Goal: Information Seeking & Learning: Compare options

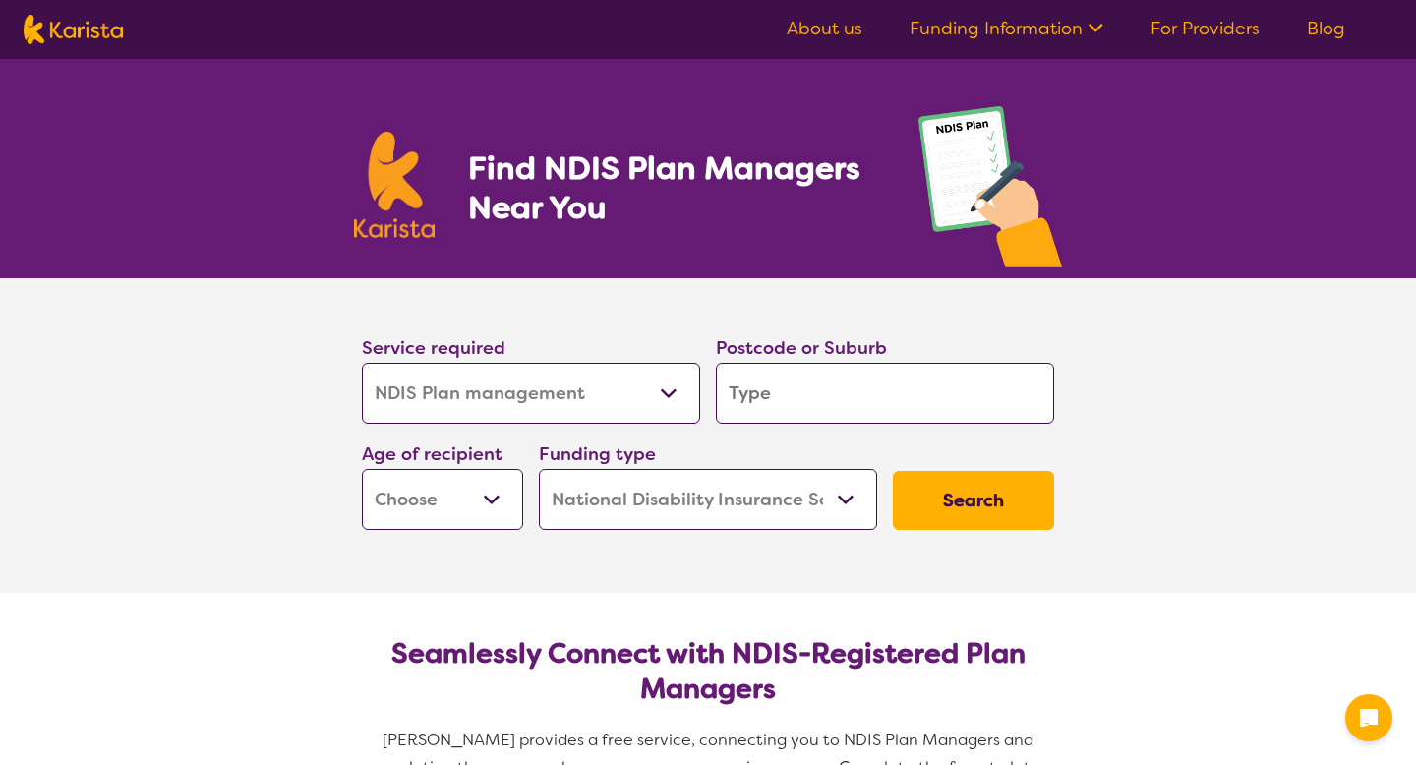
select select "NDIS Plan management"
select select "NDIS"
select select "NDIS Plan management"
select select "NDIS"
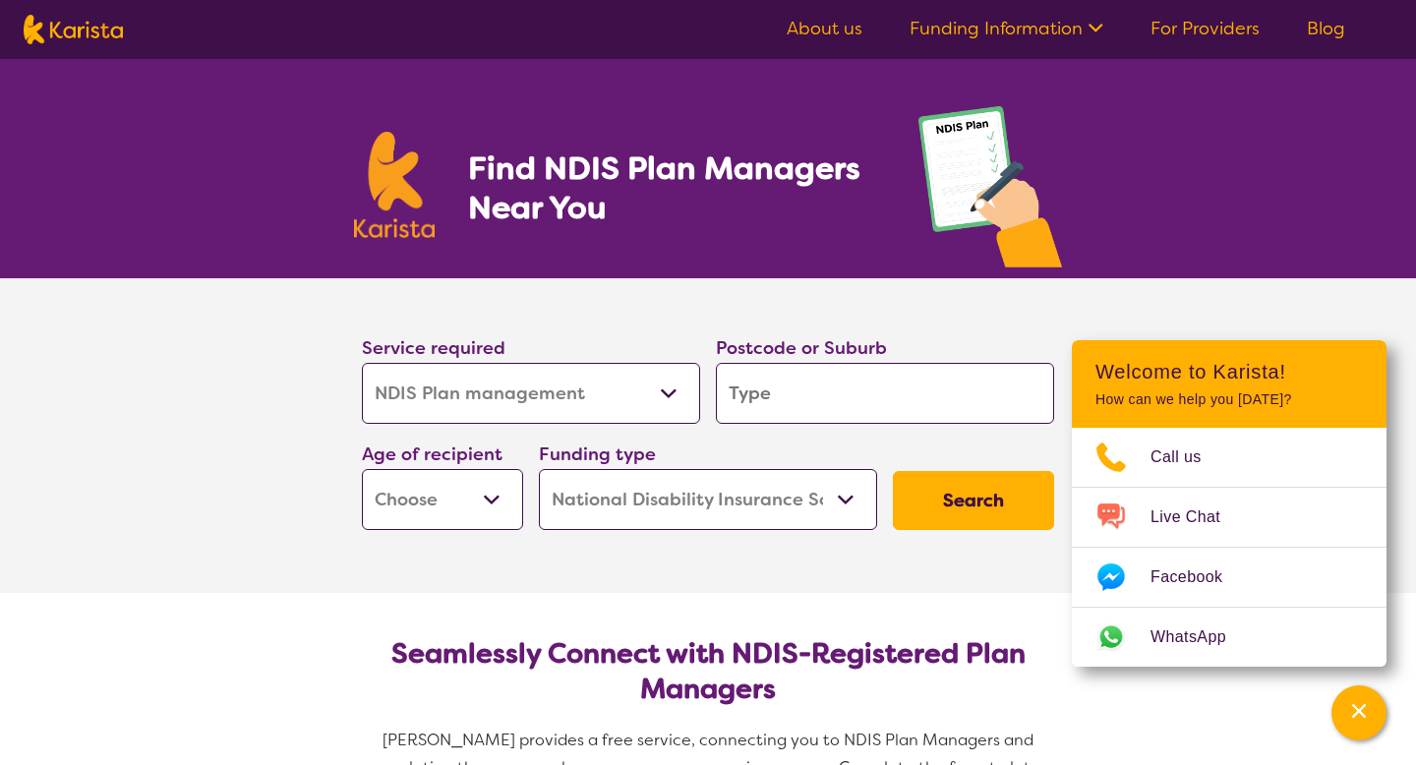
click at [735, 393] on input "search" at bounding box center [885, 393] width 338 height 61
type input "3350"
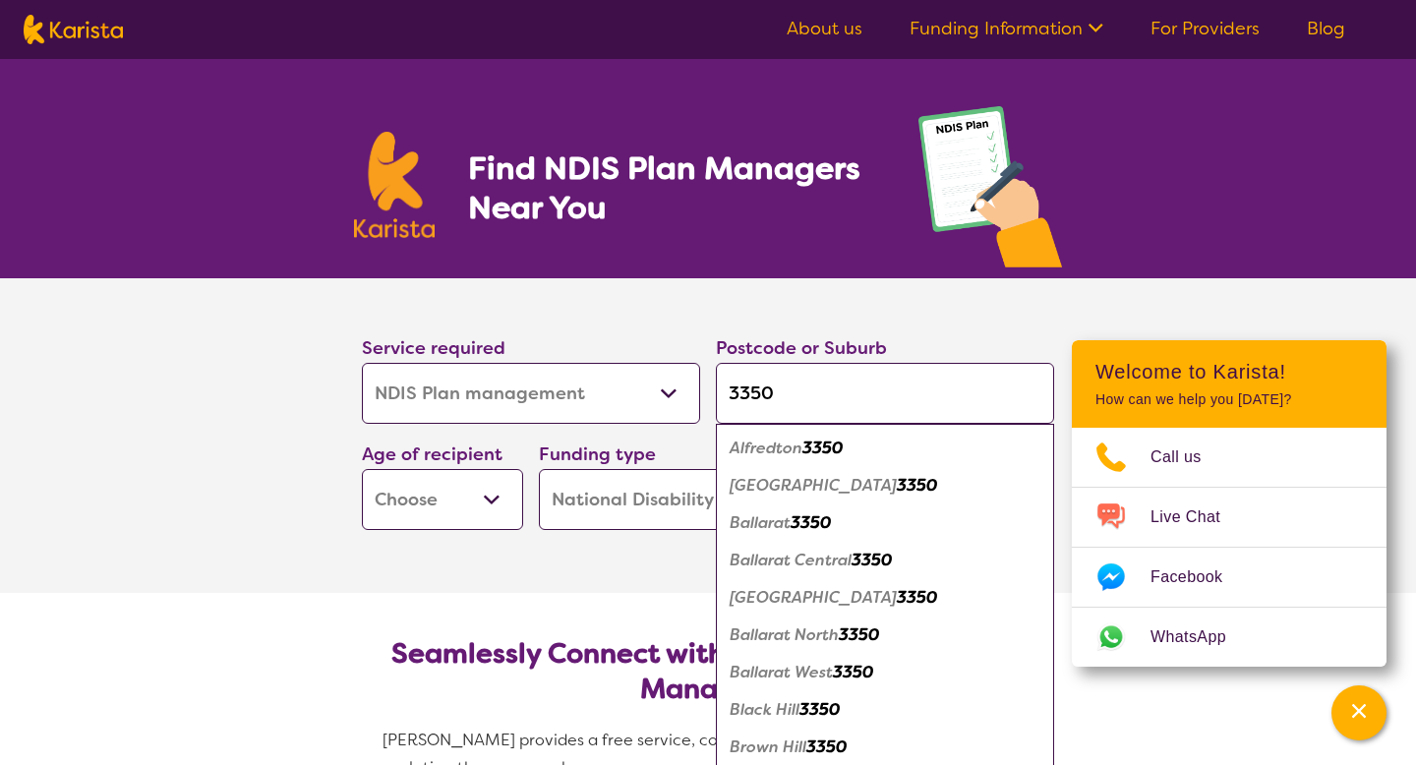
click at [499, 500] on select "Early Childhood - 0 to 9 Child - 10 to 11 Adolescent - 12 to 17 Adult - 18 to 6…" at bounding box center [442, 499] width 161 height 61
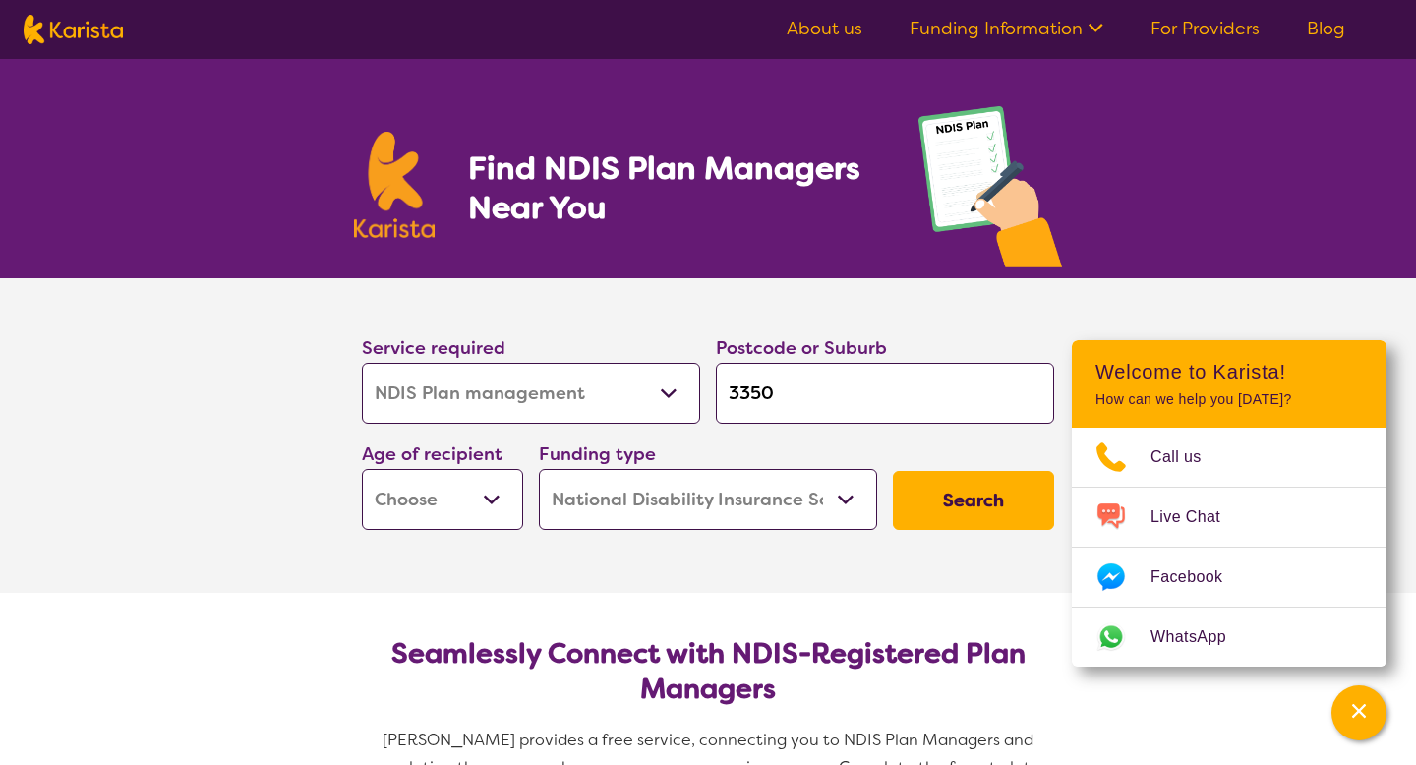
select select "AD"
click at [362, 469] on select "Early Childhood - 0 to 9 Child - 10 to 11 Adolescent - 12 to 17 Adult - 18 to 6…" at bounding box center [442, 499] width 161 height 61
select select "AD"
click at [663, 502] on select "Home Care Package (HCP) National Disability Insurance Scheme (NDIS) I don't know" at bounding box center [708, 499] width 338 height 61
click at [539, 469] on select "Home Care Package (HCP) National Disability Insurance Scheme (NDIS) I don't know" at bounding box center [708, 499] width 338 height 61
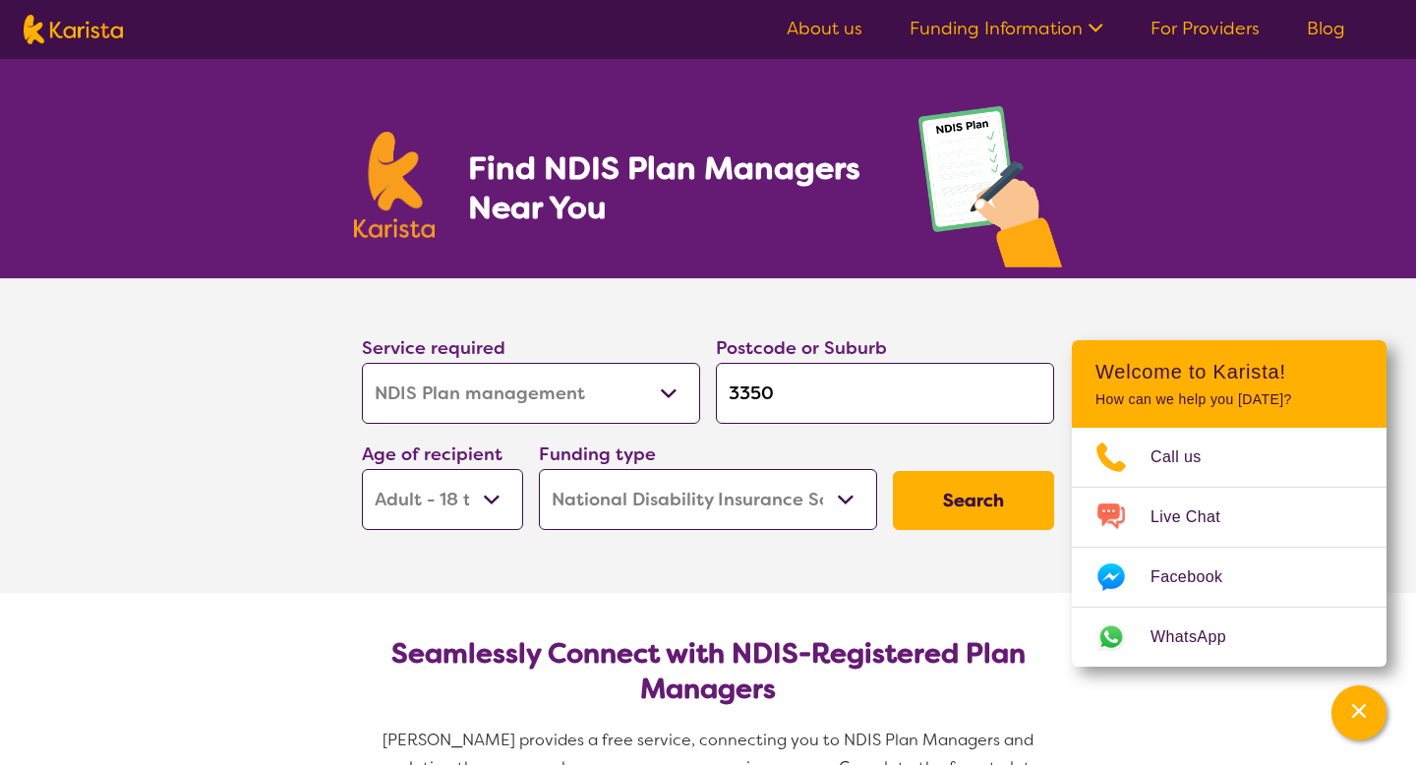
click at [969, 494] on button "Search" at bounding box center [973, 500] width 161 height 59
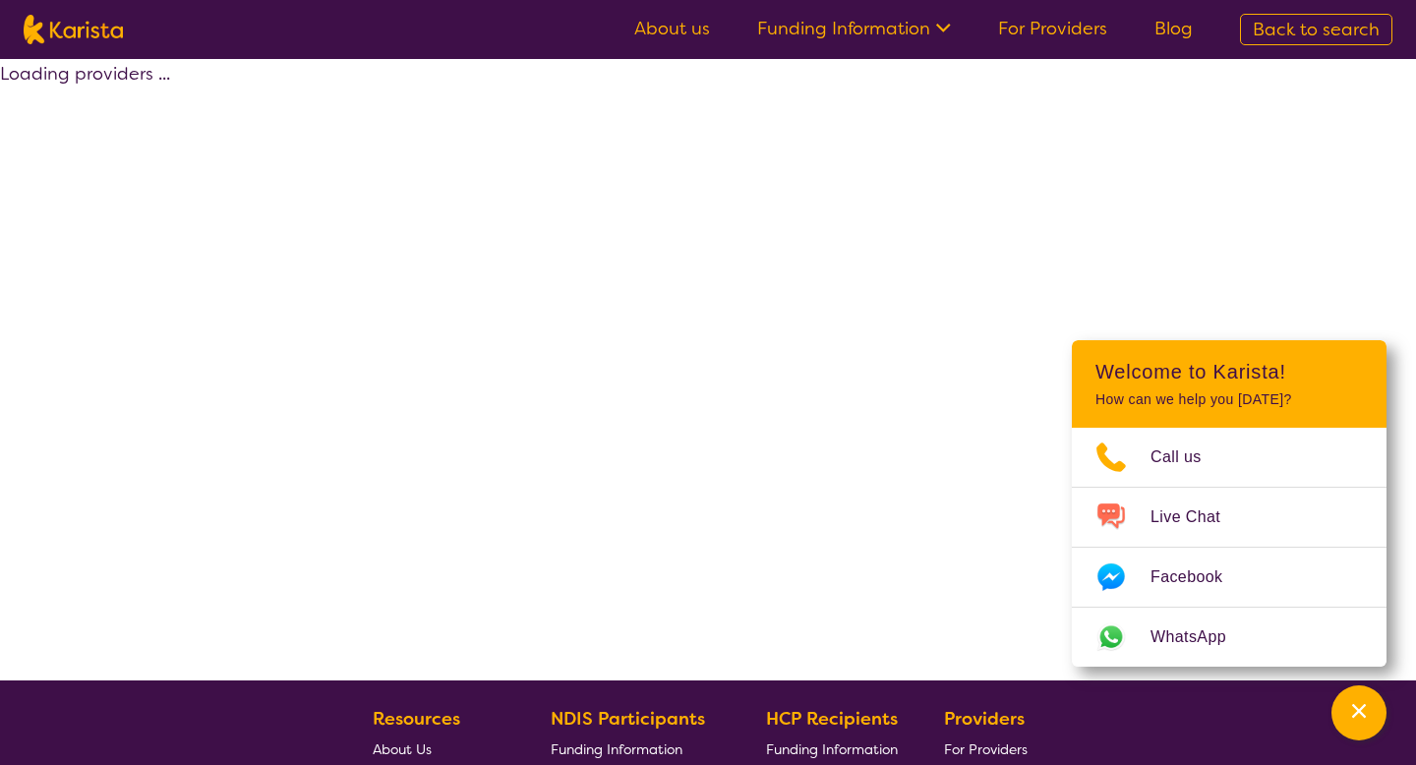
select select "by_score"
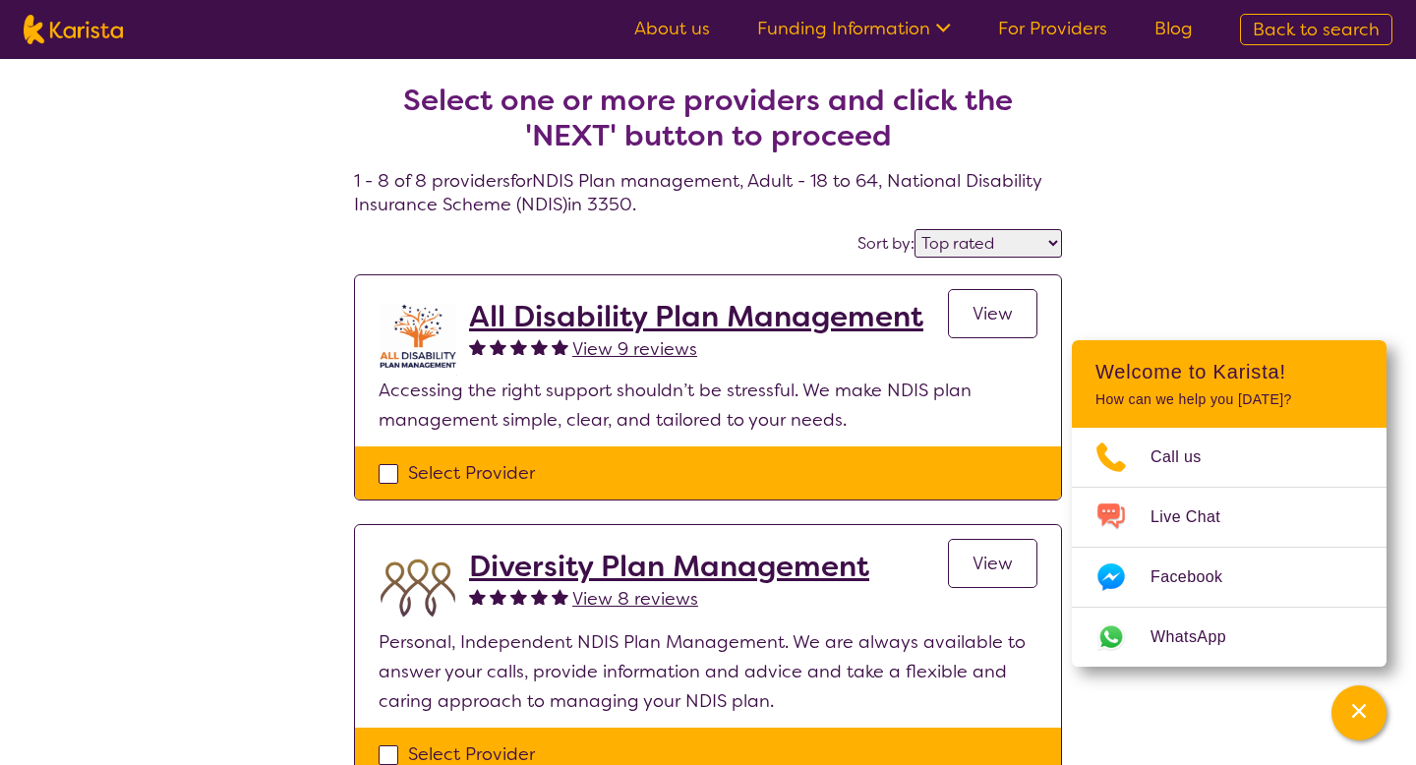
click at [991, 323] on span "View" at bounding box center [993, 314] width 40 height 24
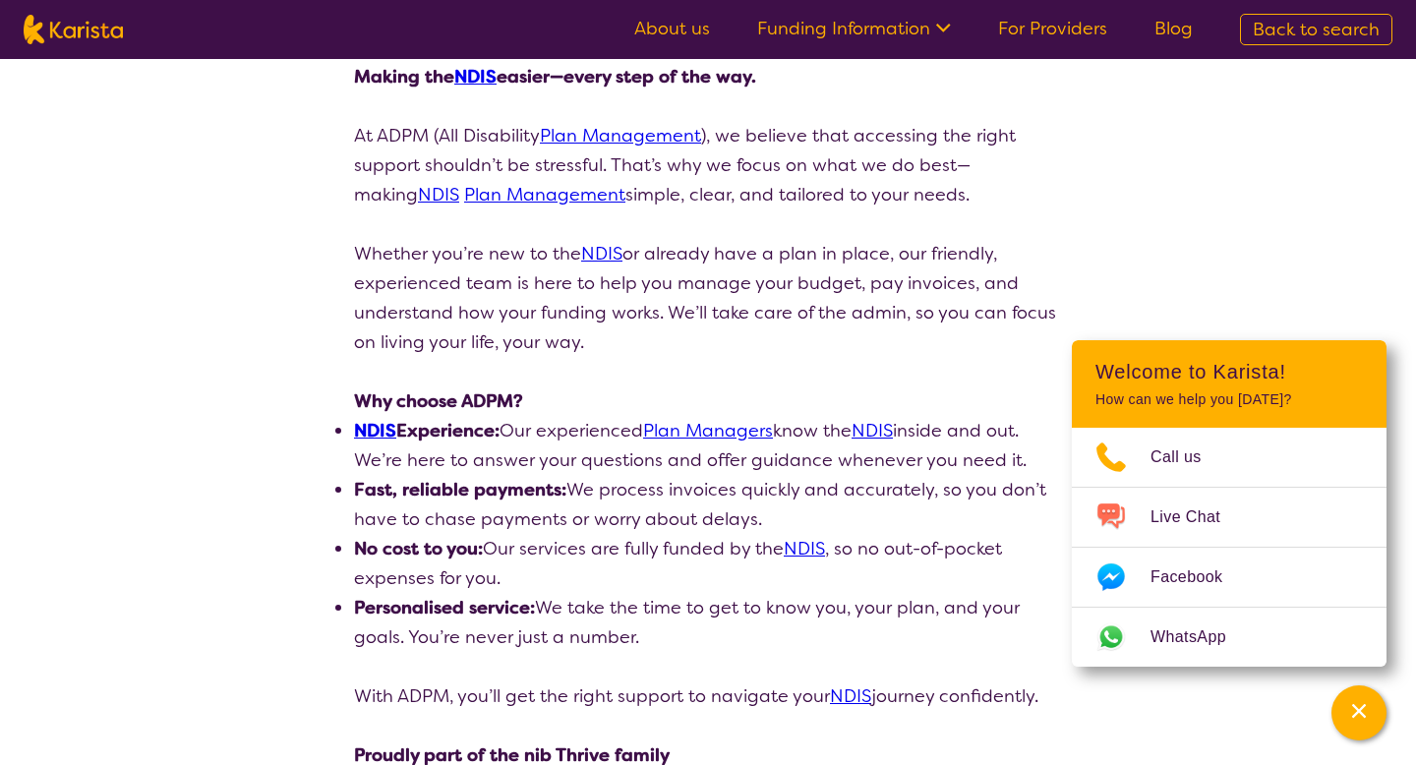
scroll to position [289, 0]
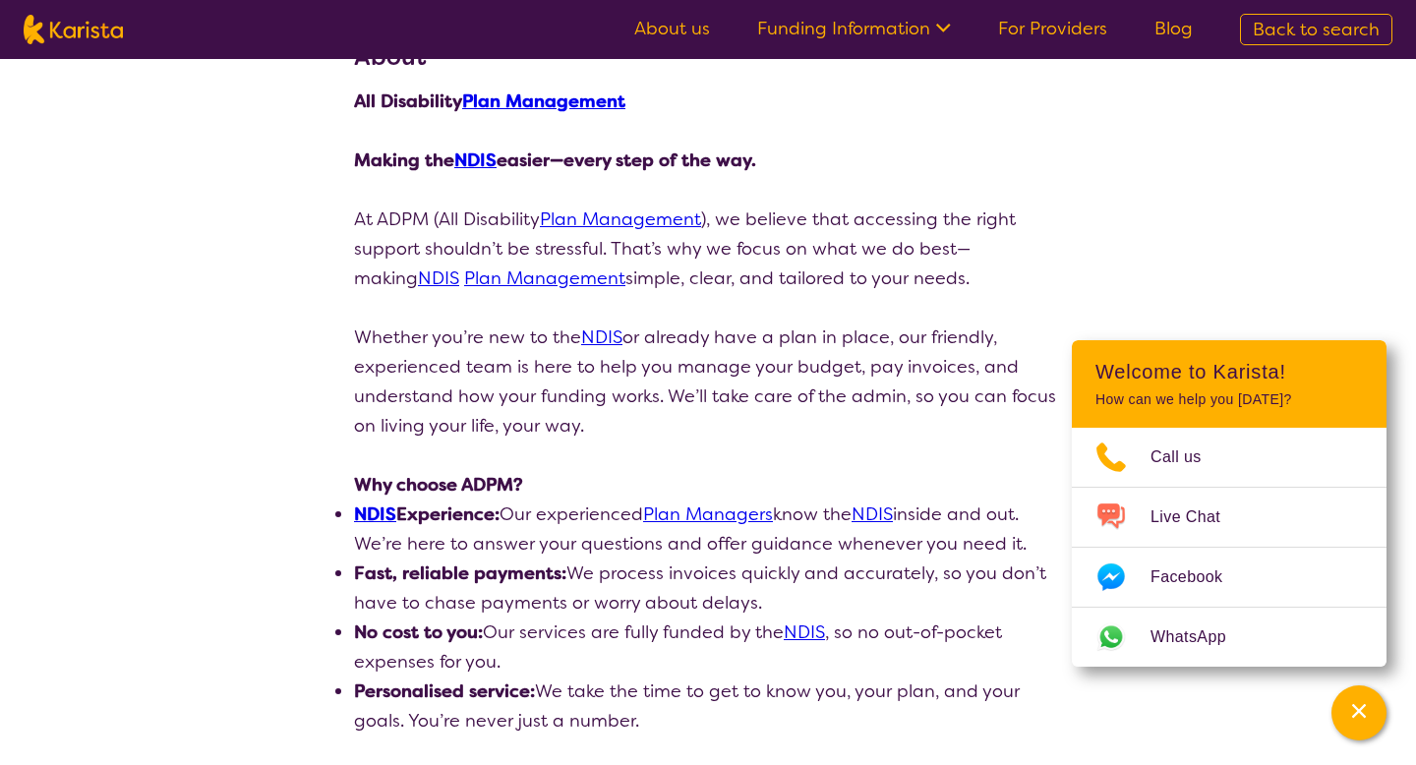
select select "by_score"
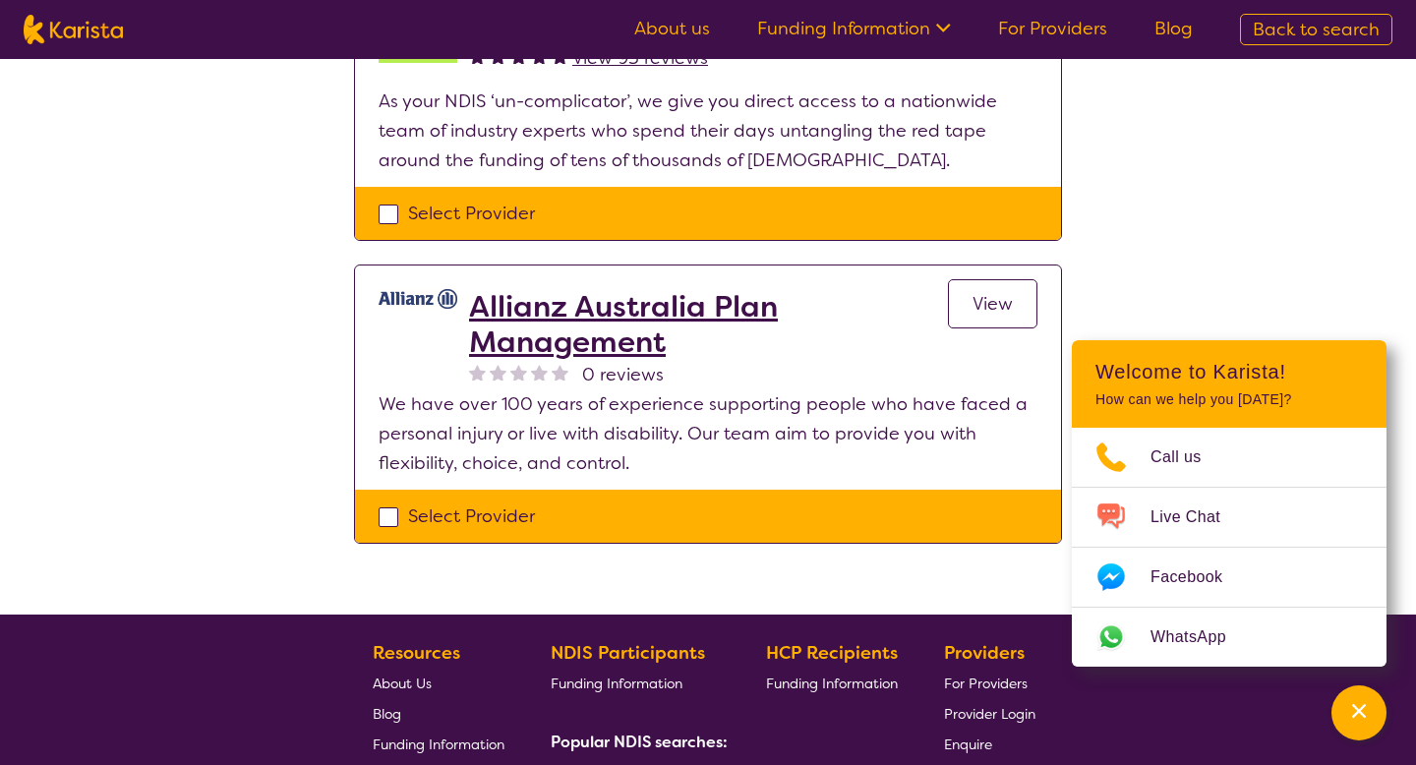
scroll to position [1915, 0]
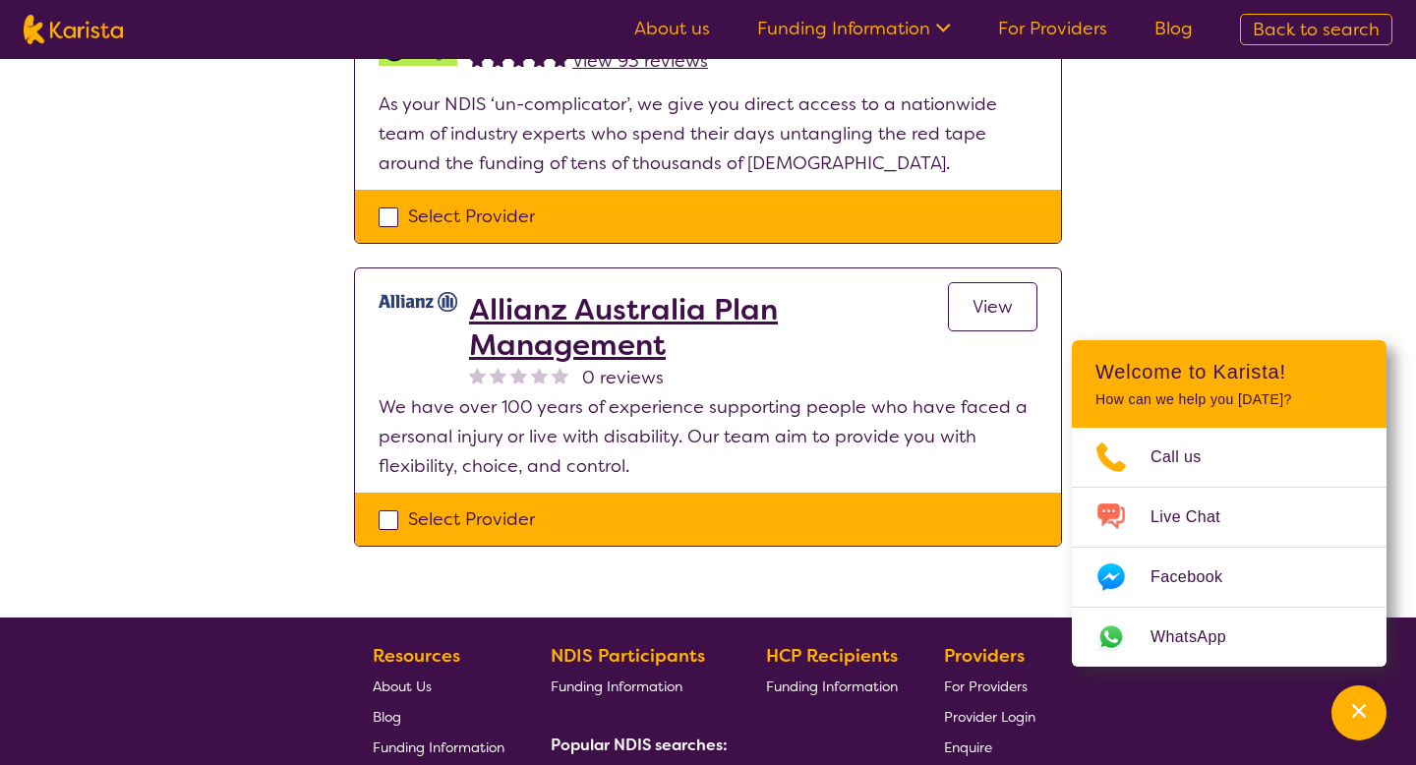
click at [606, 319] on h2 "Allianz Australia Plan Management" at bounding box center [708, 327] width 479 height 71
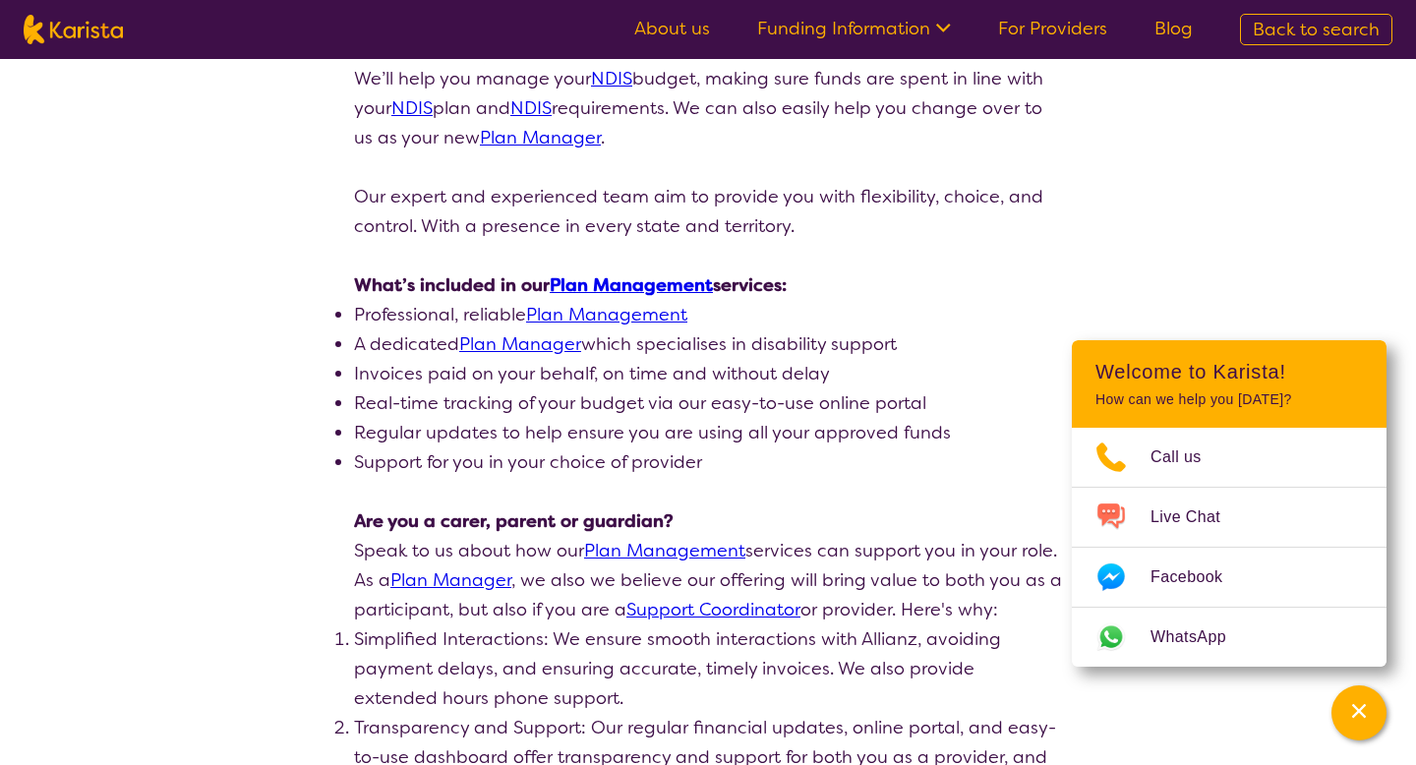
scroll to position [432, 0]
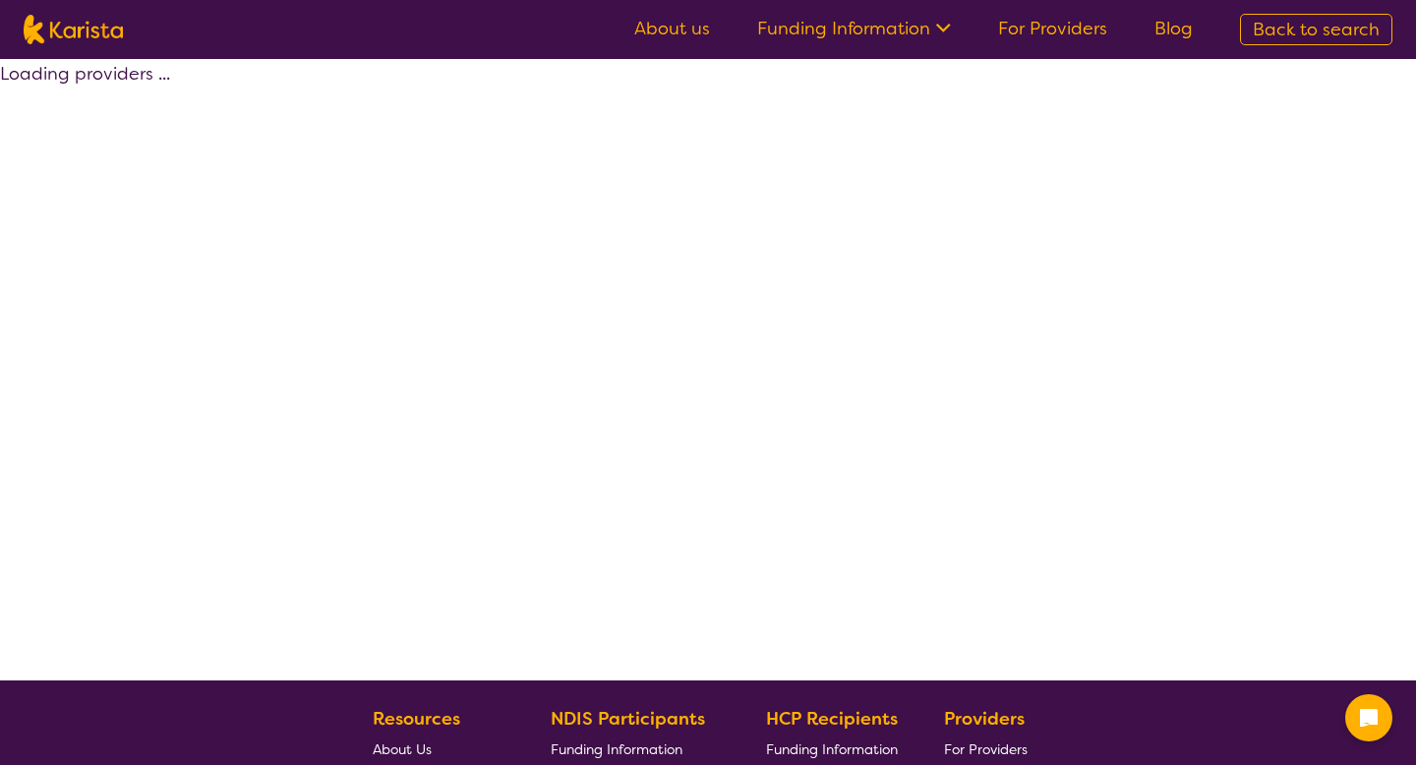
select select "by_score"
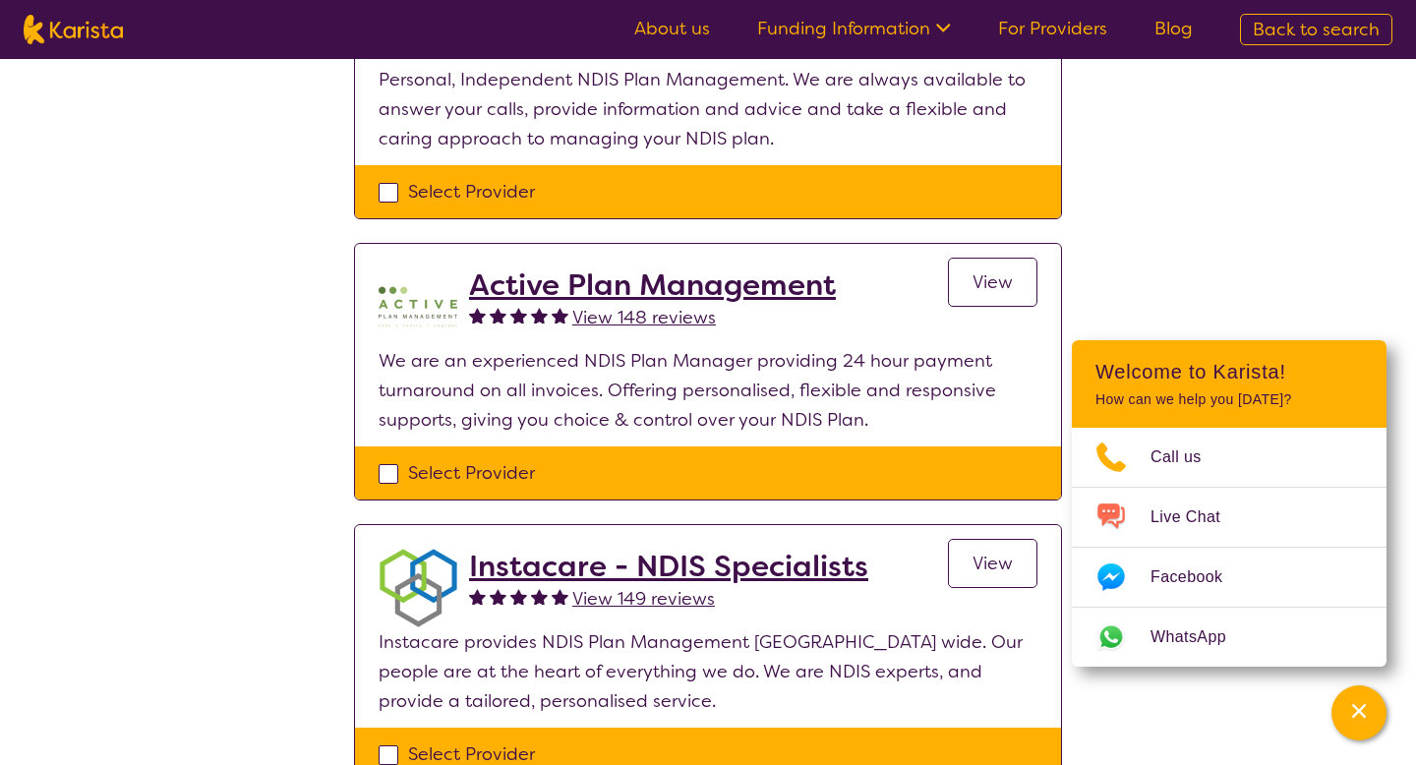
scroll to position [564, 0]
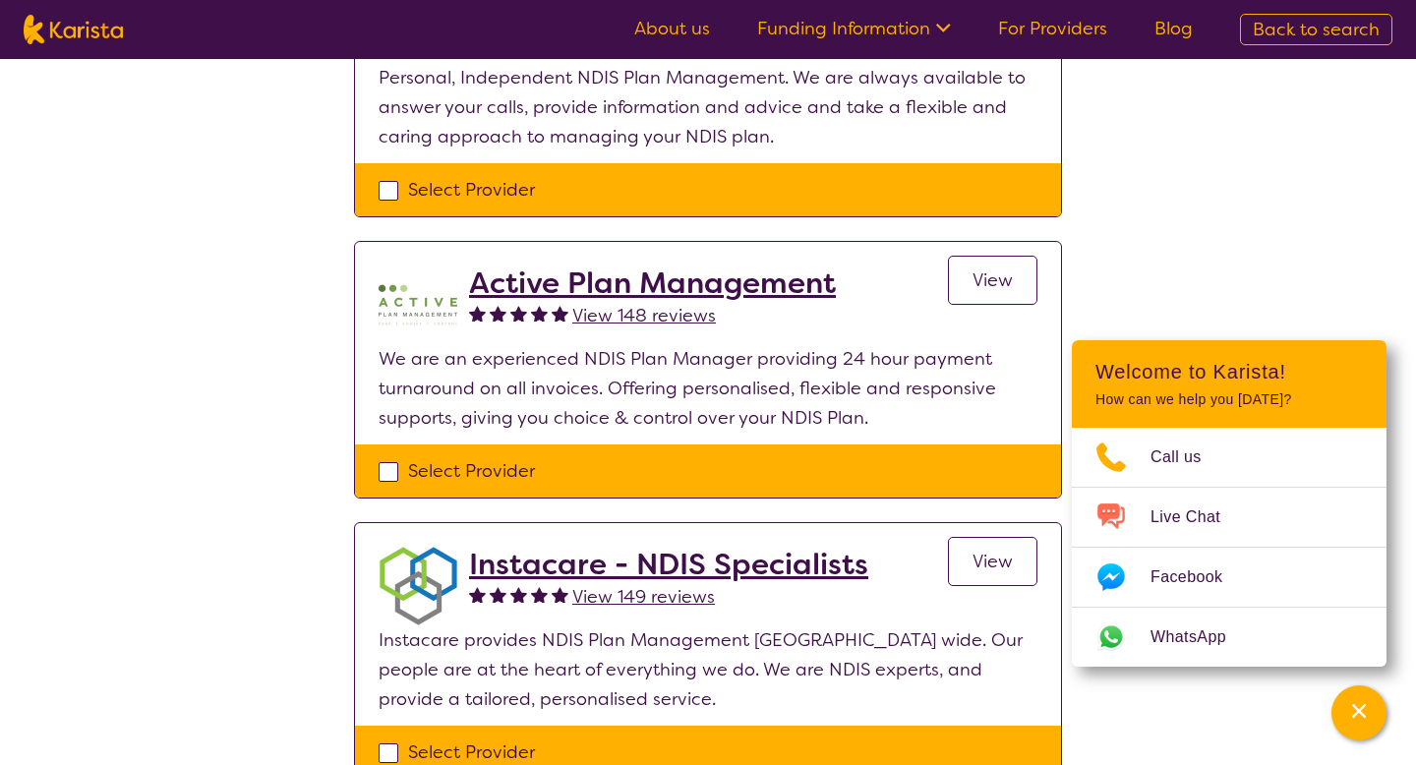
click at [655, 281] on h2 "Active Plan Management" at bounding box center [652, 283] width 367 height 35
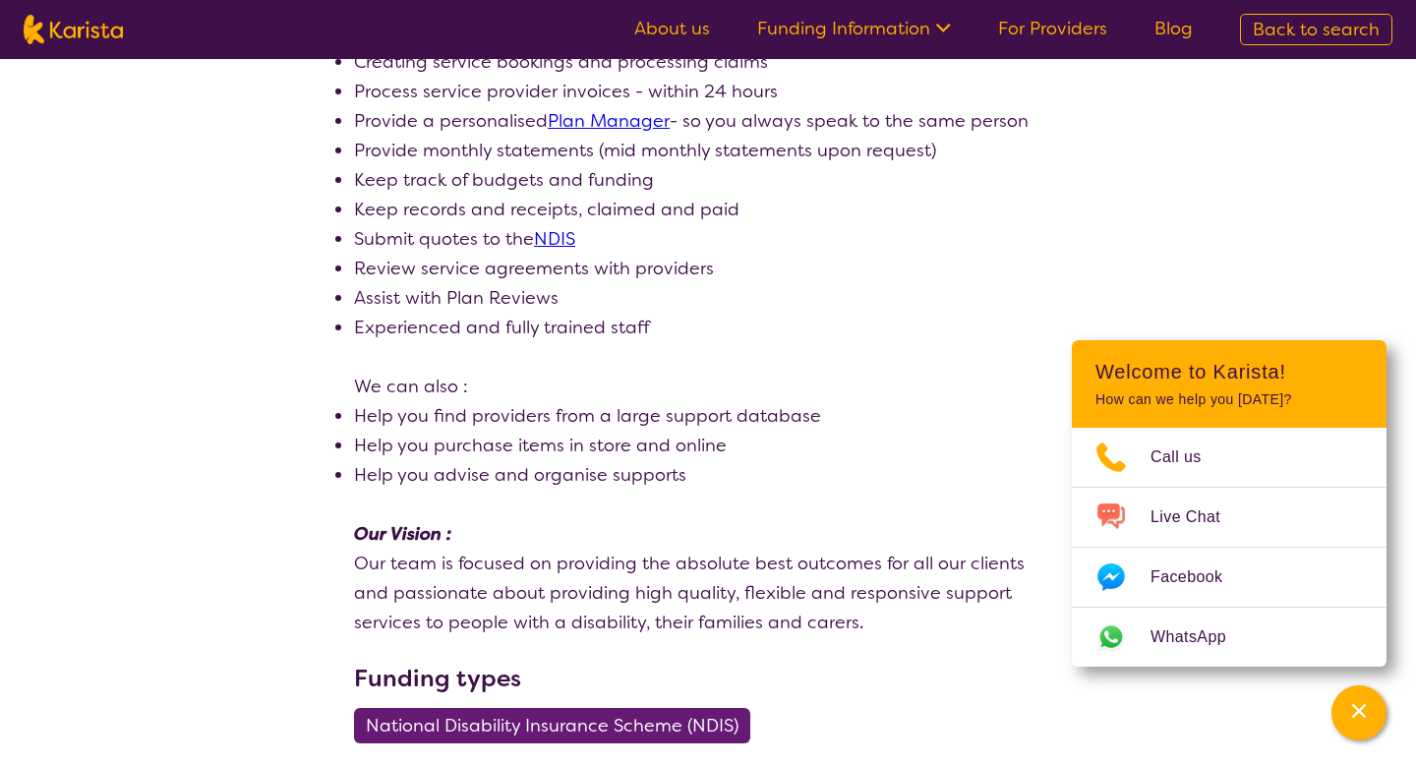
select select "by_score"
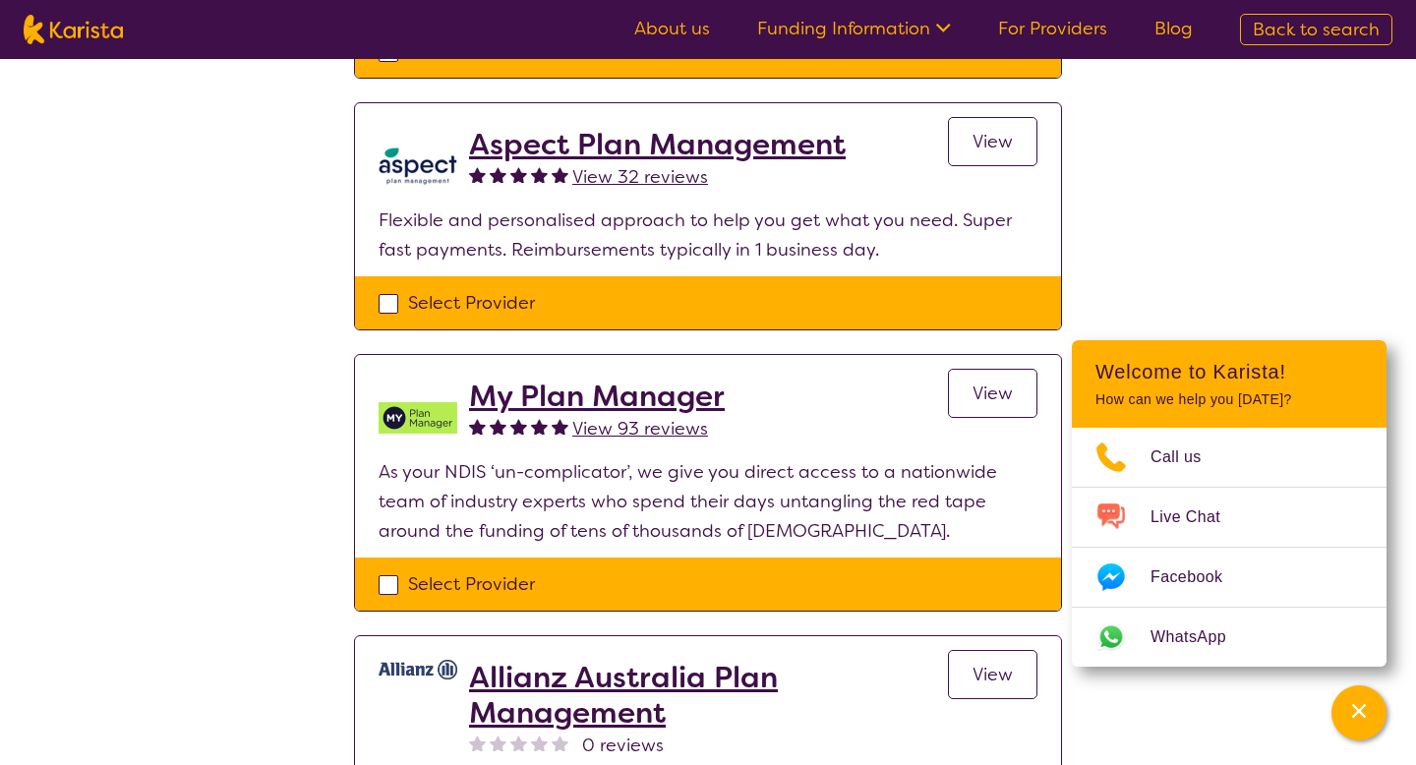
scroll to position [1551, 0]
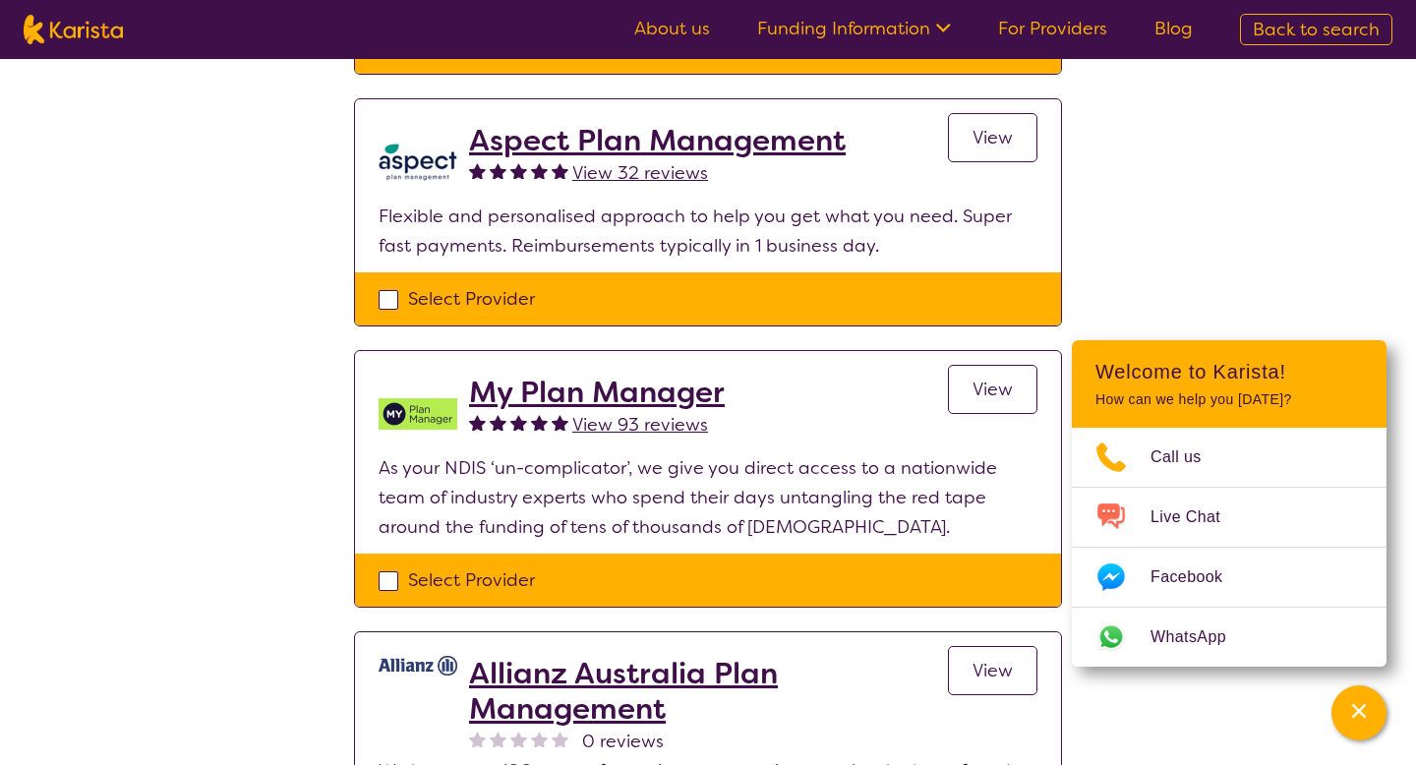
click at [560, 400] on h2 "My Plan Manager" at bounding box center [597, 392] width 256 height 35
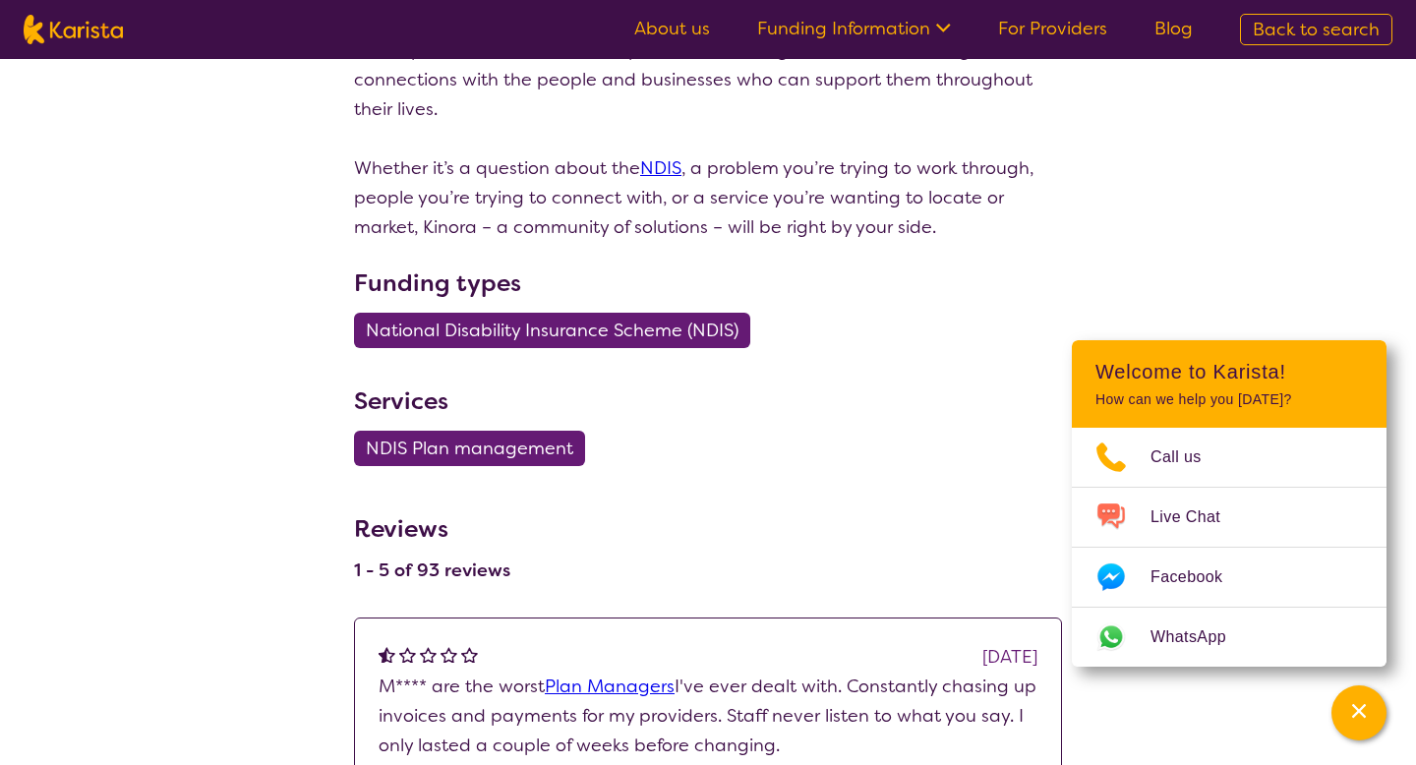
scroll to position [793, 0]
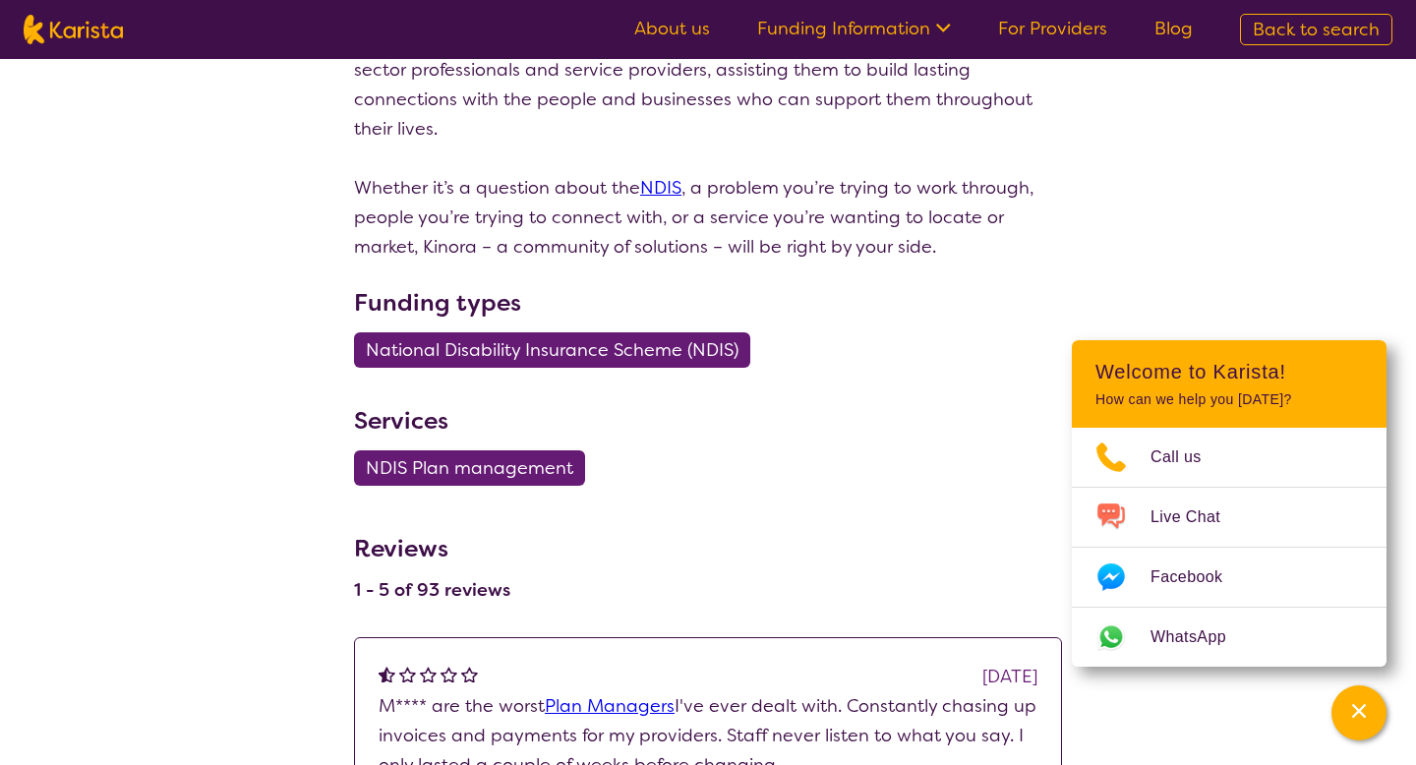
select select "by_score"
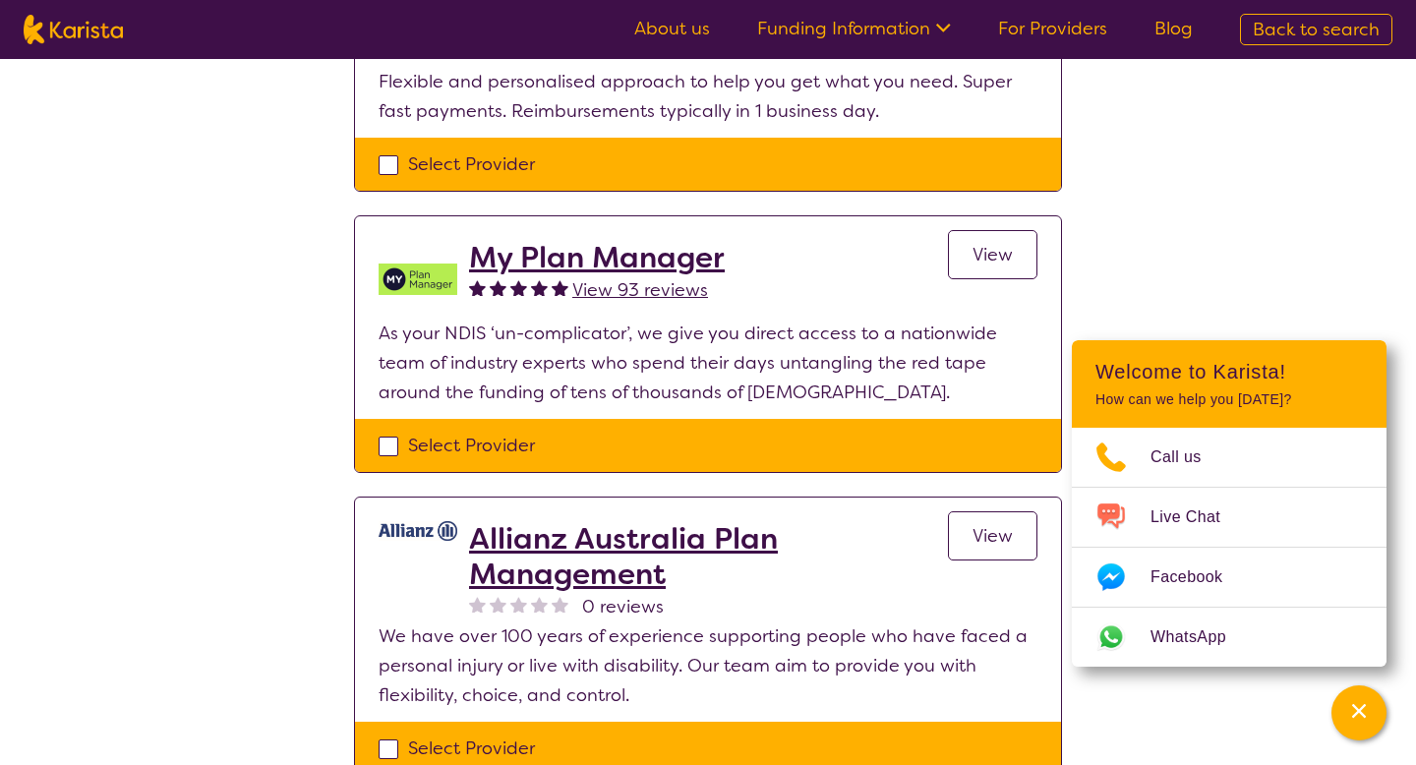
scroll to position [1693, 0]
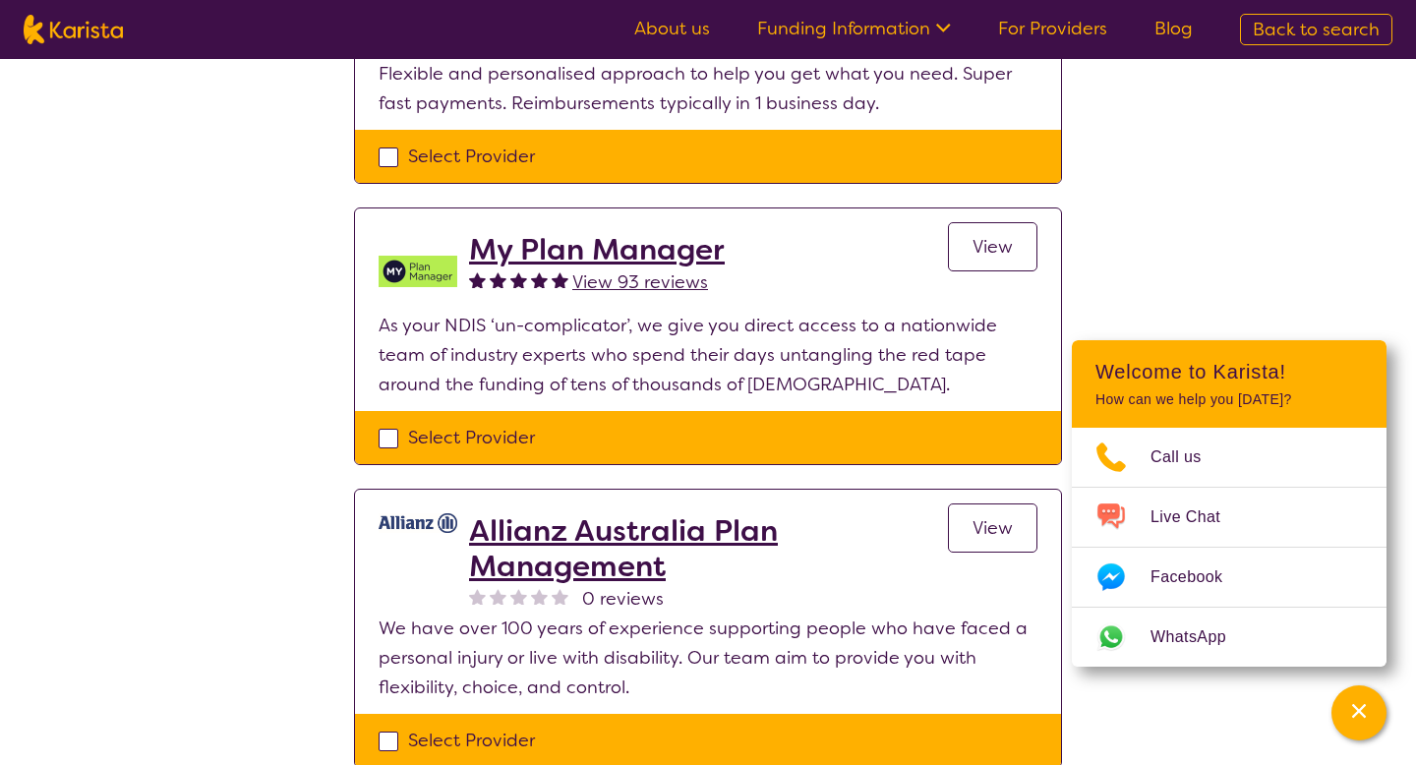
click at [601, 531] on h2 "Allianz Australia Plan Management" at bounding box center [708, 548] width 479 height 71
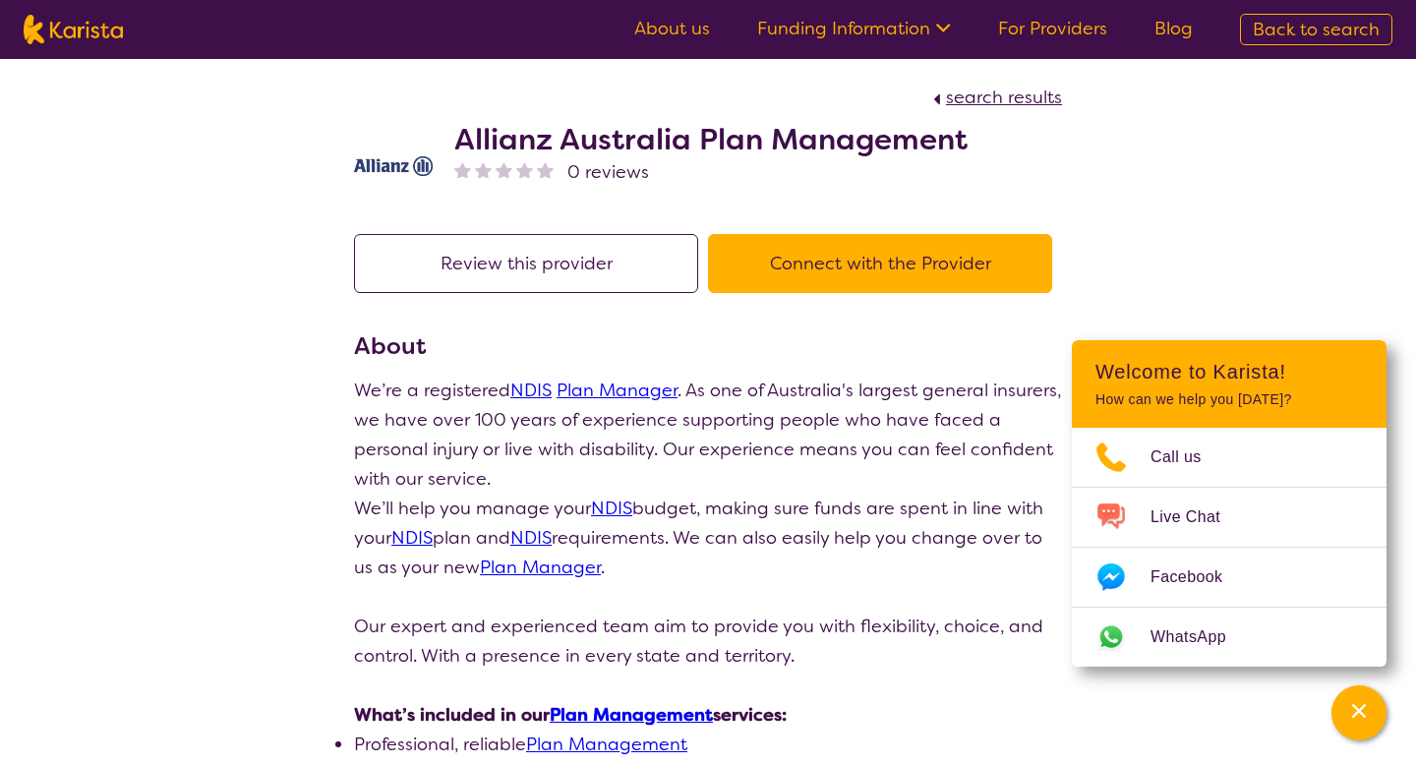
select select "by_score"
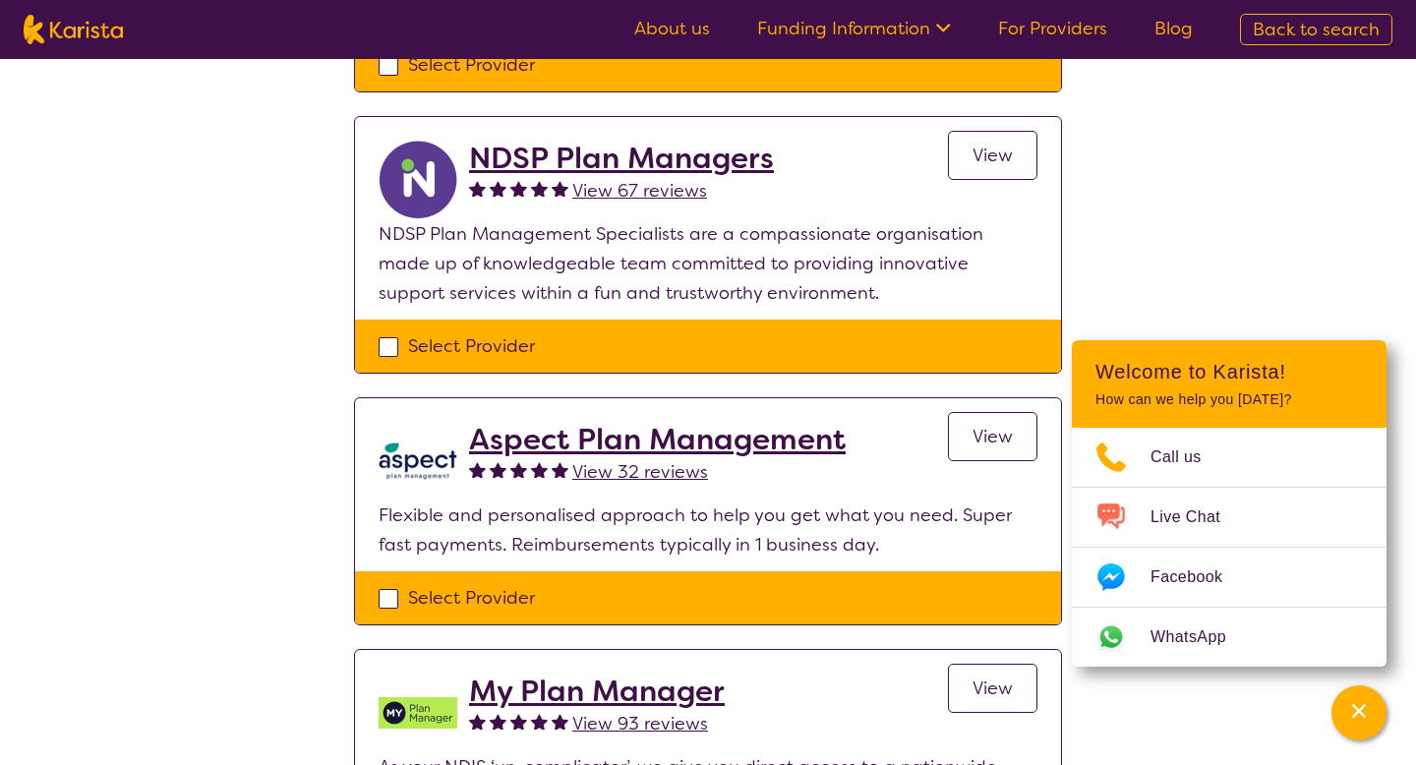
scroll to position [1208, 0]
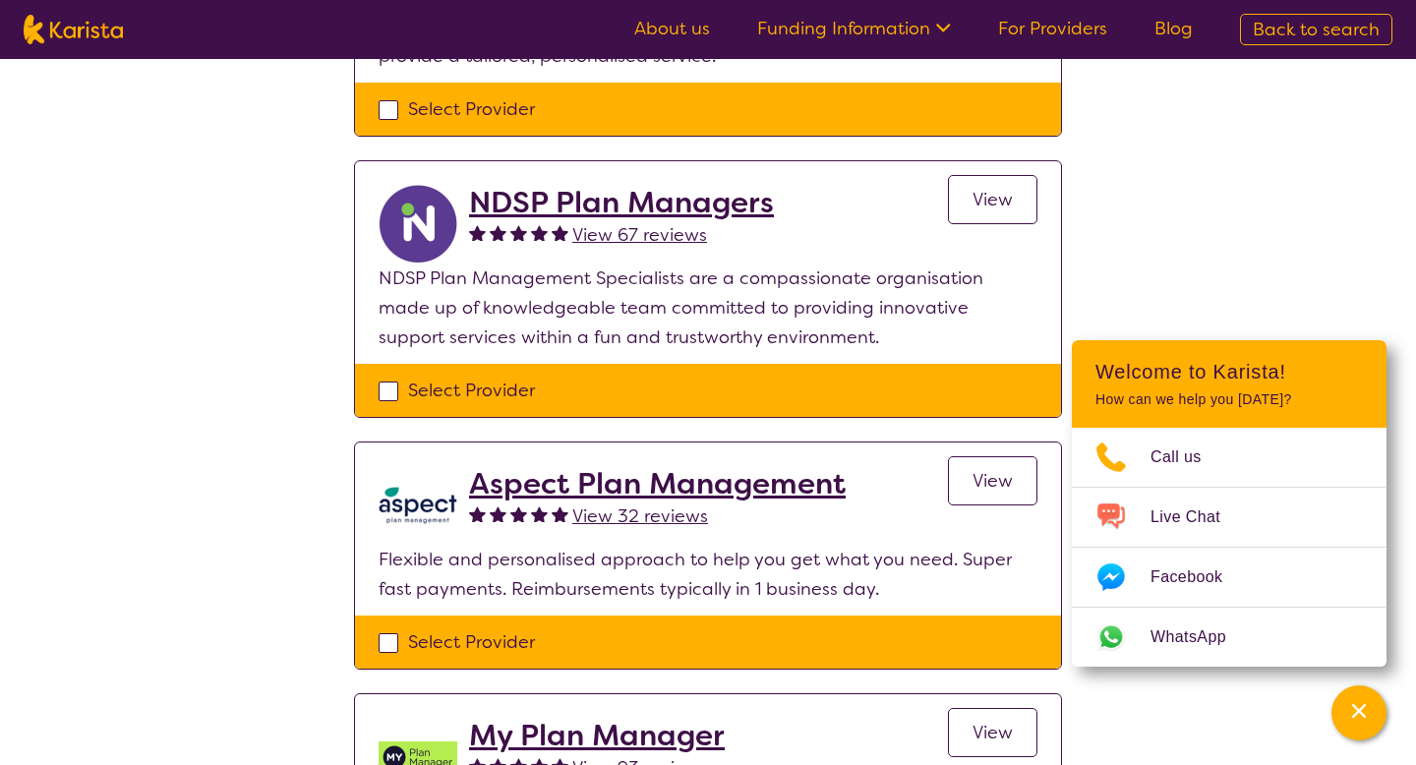
click at [601, 493] on h2 "Aspect Plan Management" at bounding box center [657, 483] width 377 height 35
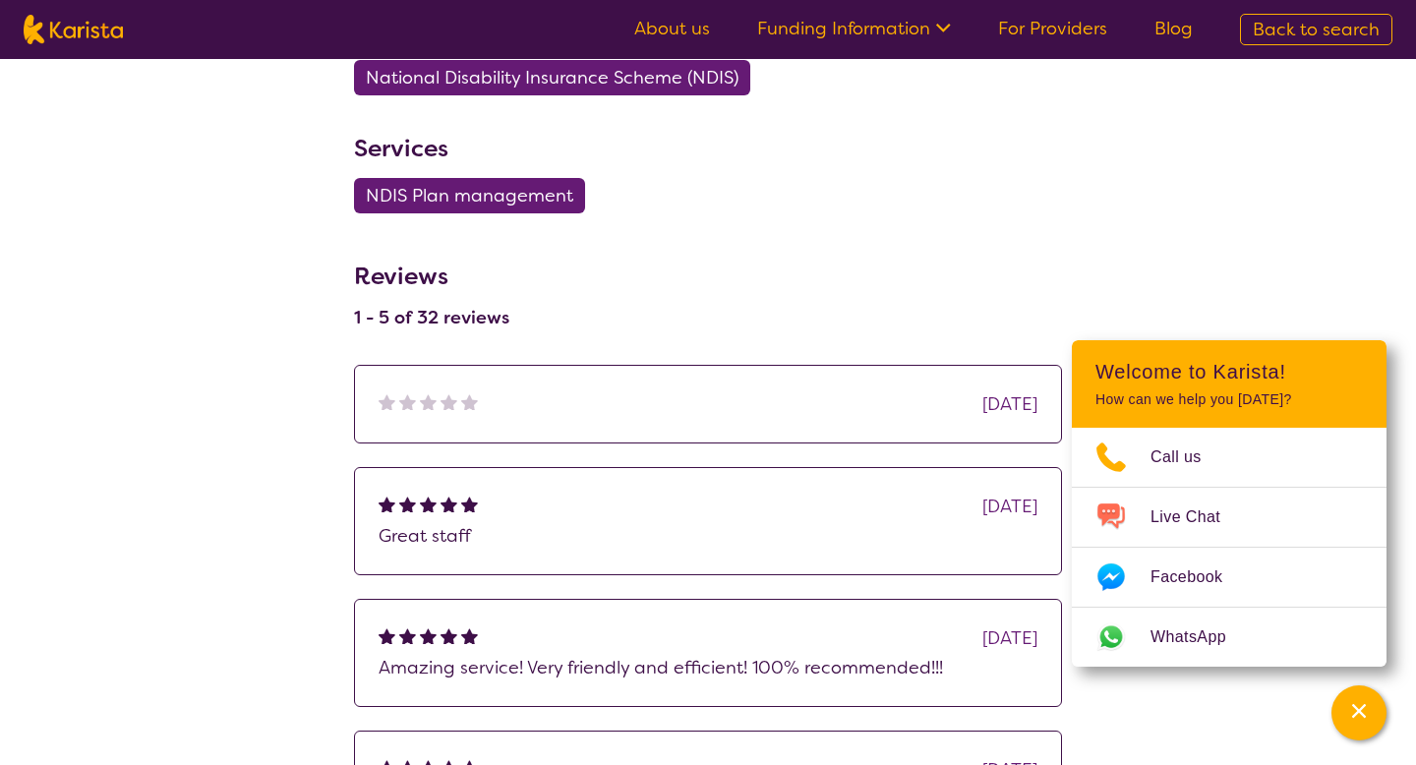
scroll to position [905, 0]
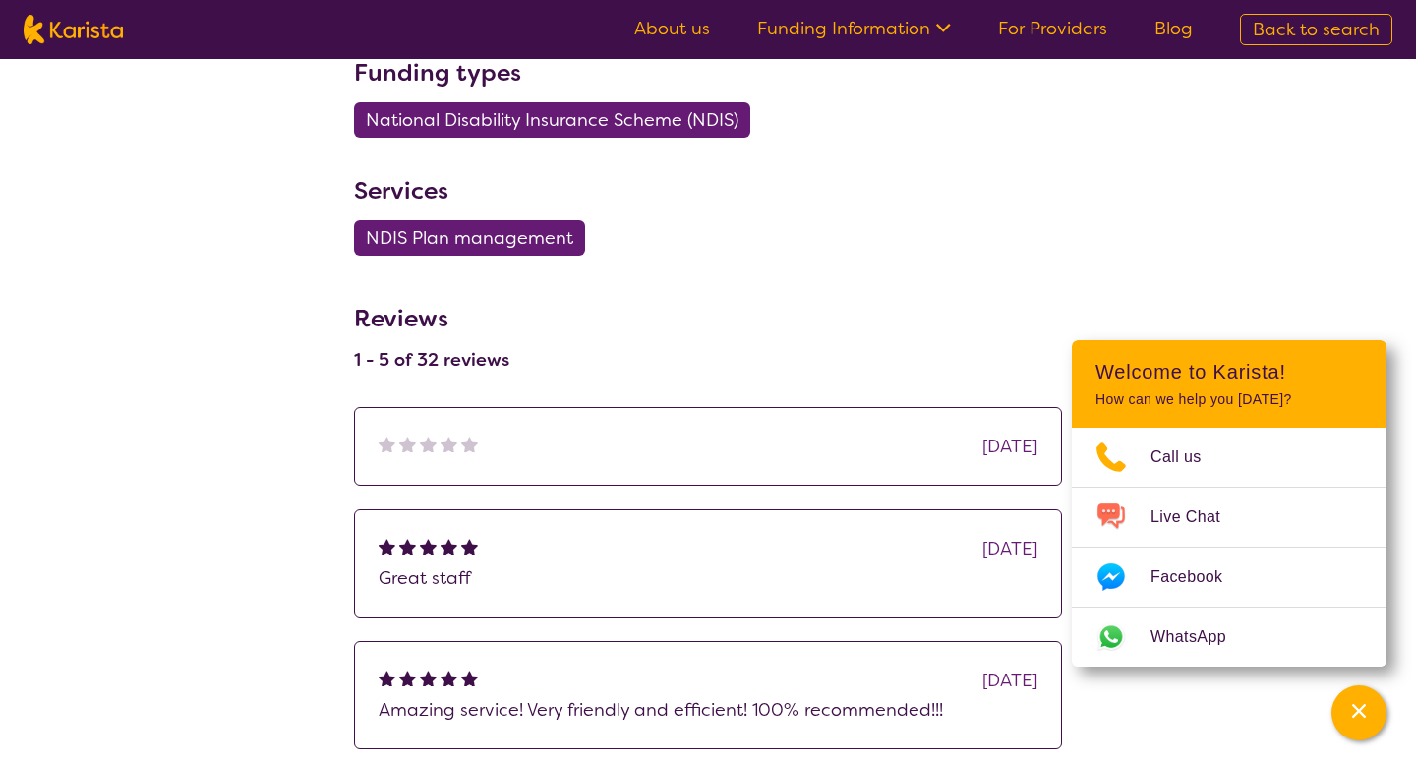
select select "by_score"
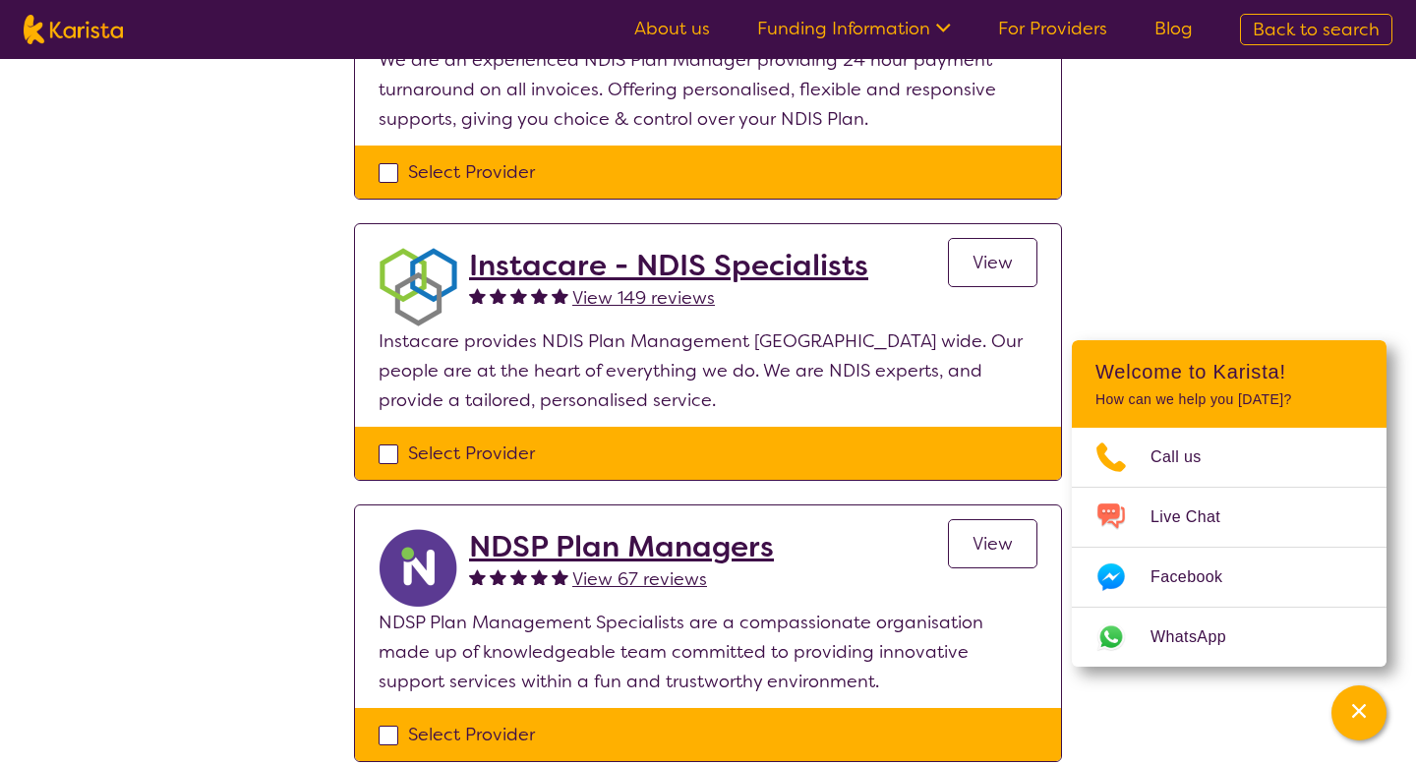
scroll to position [862, 0]
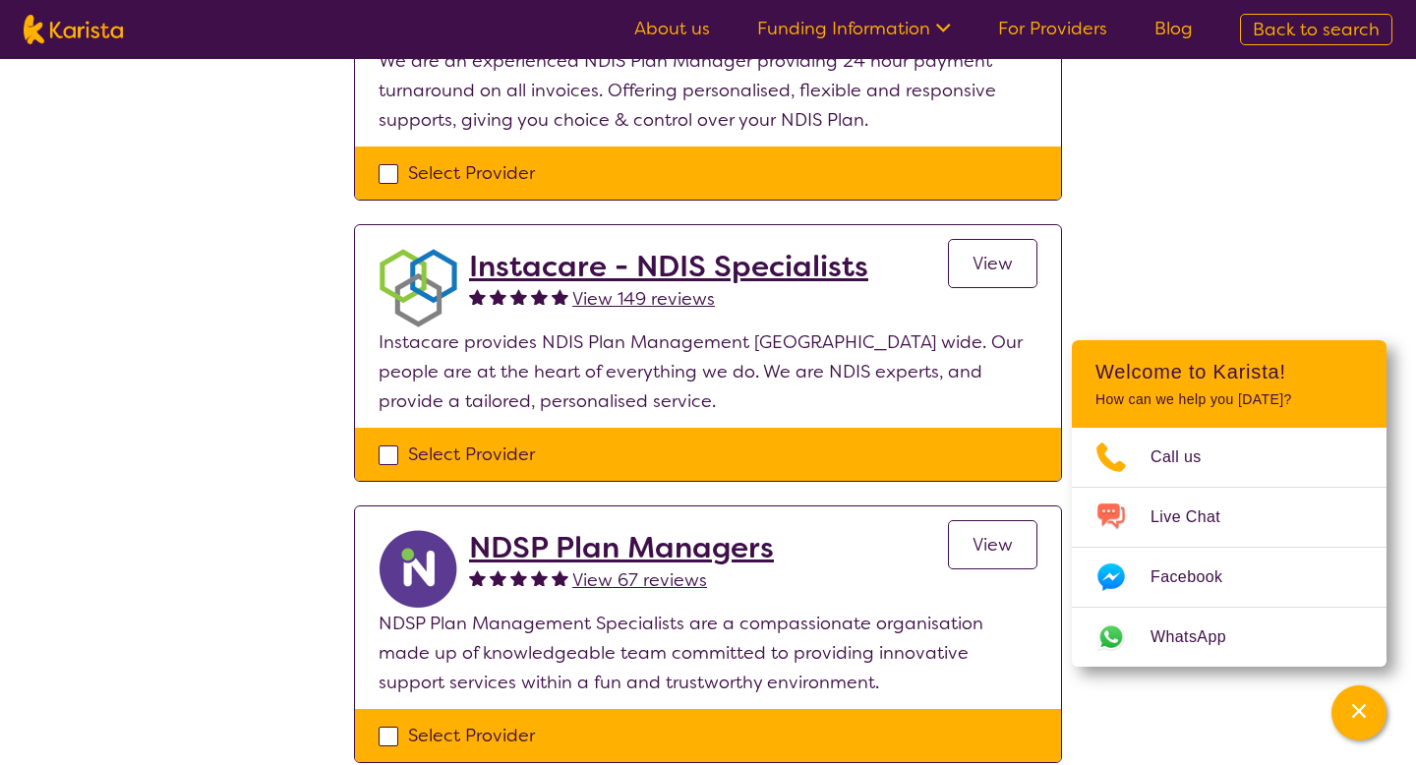
click at [647, 560] on h2 "NDSP Plan Managers" at bounding box center [621, 547] width 305 height 35
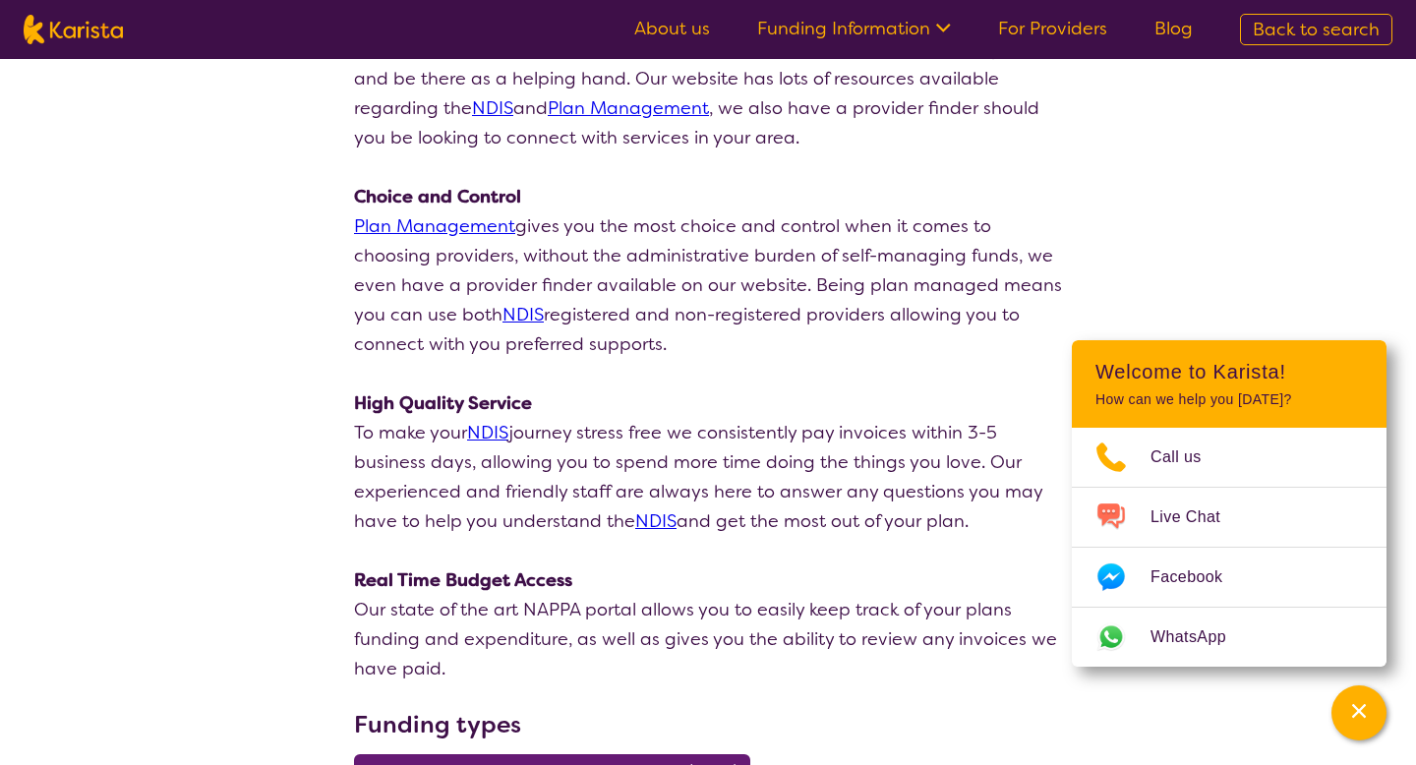
scroll to position [261, 0]
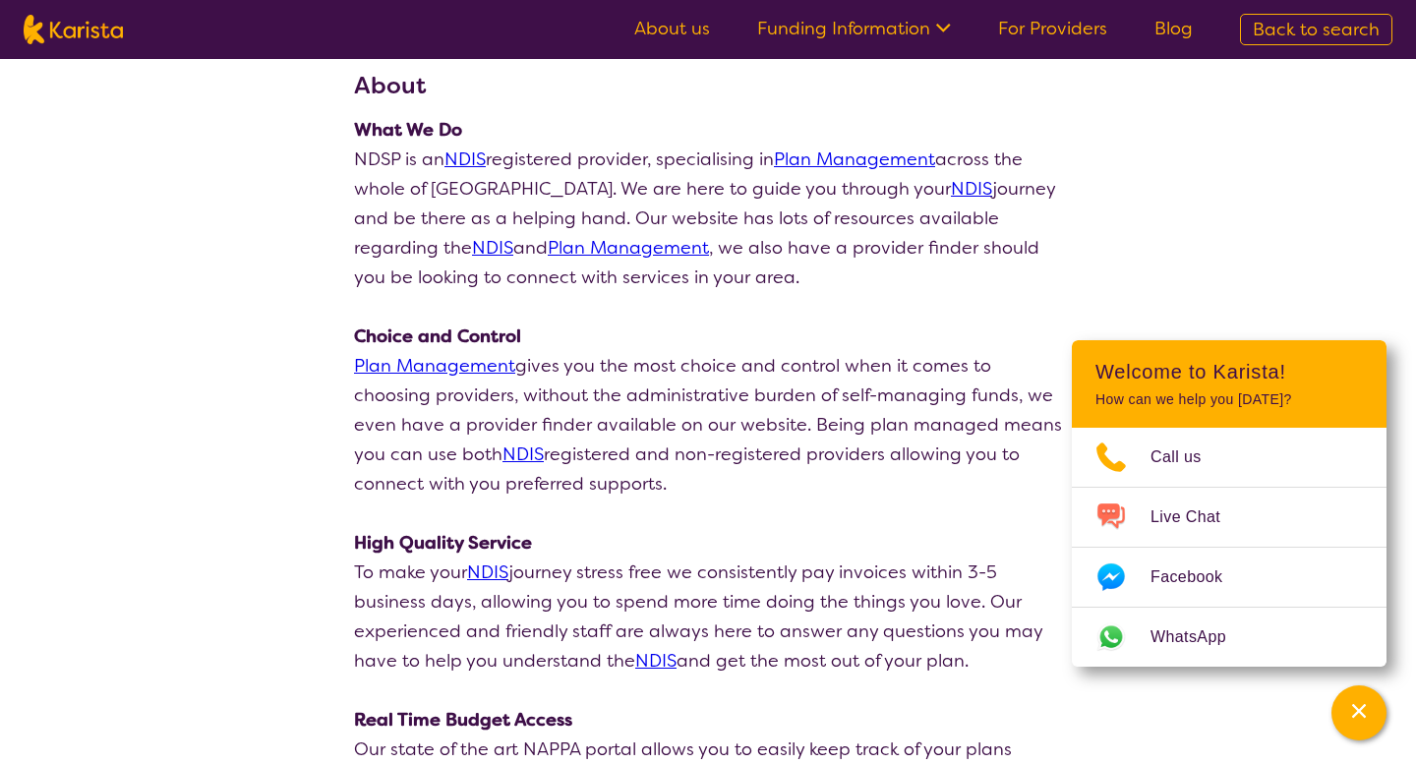
select select "by_score"
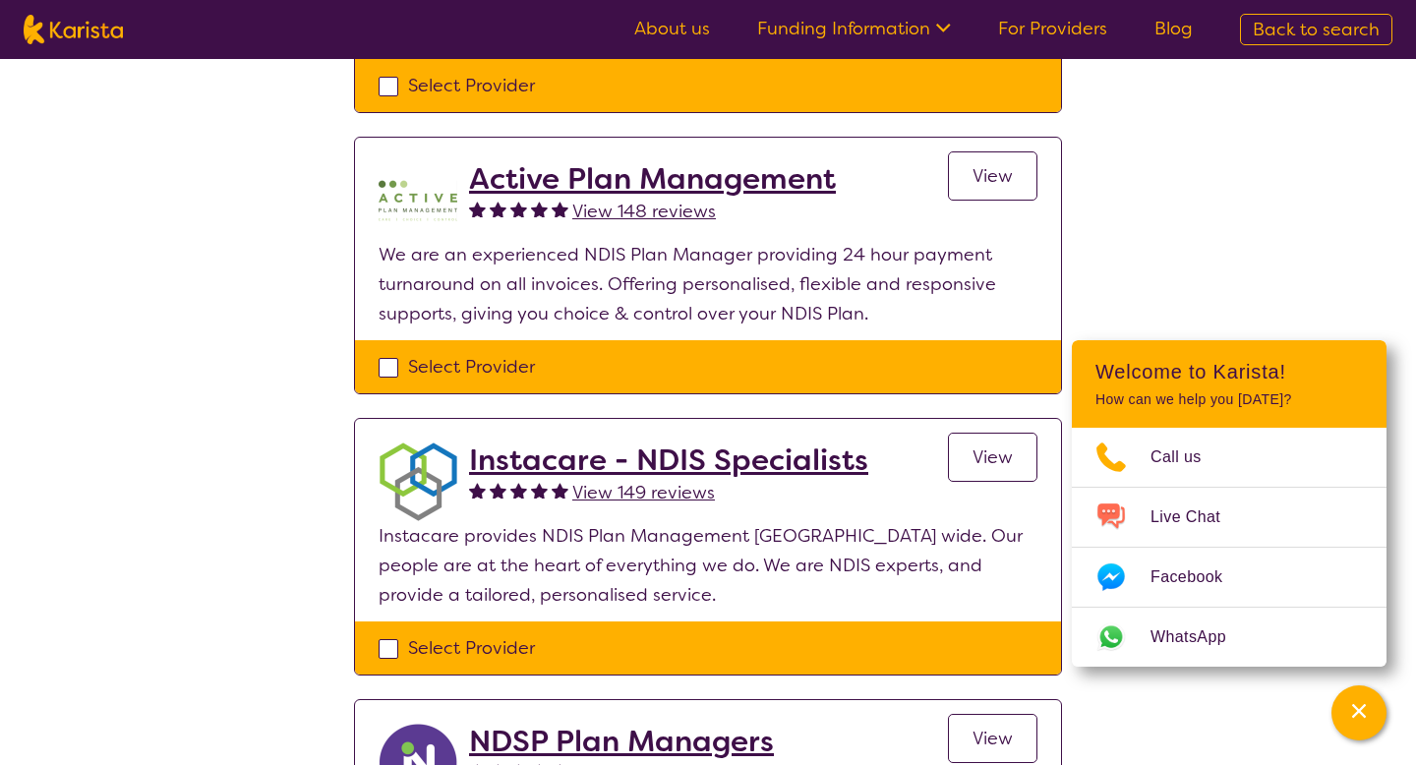
scroll to position [643, 0]
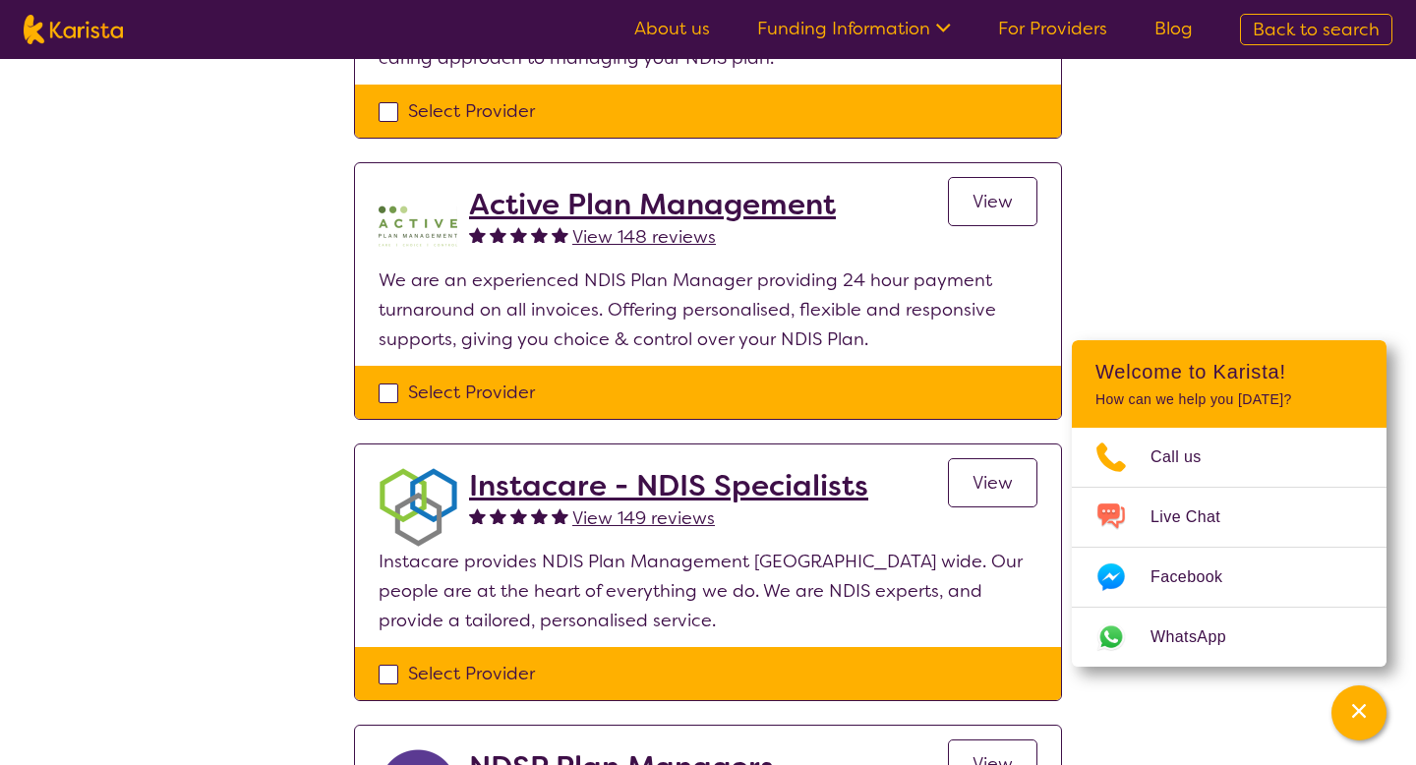
click at [753, 488] on h2 "Instacare - NDIS Specialists" at bounding box center [668, 485] width 399 height 35
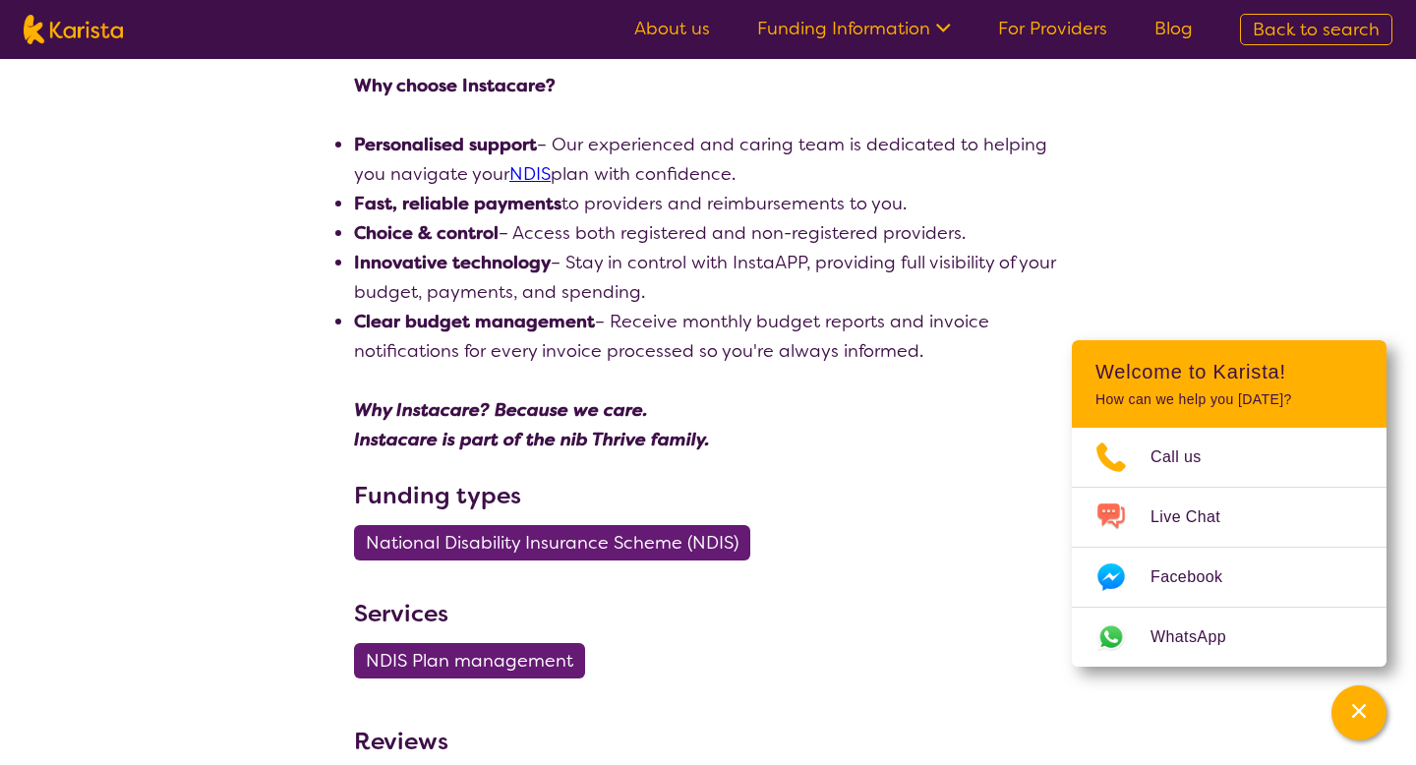
scroll to position [565, 0]
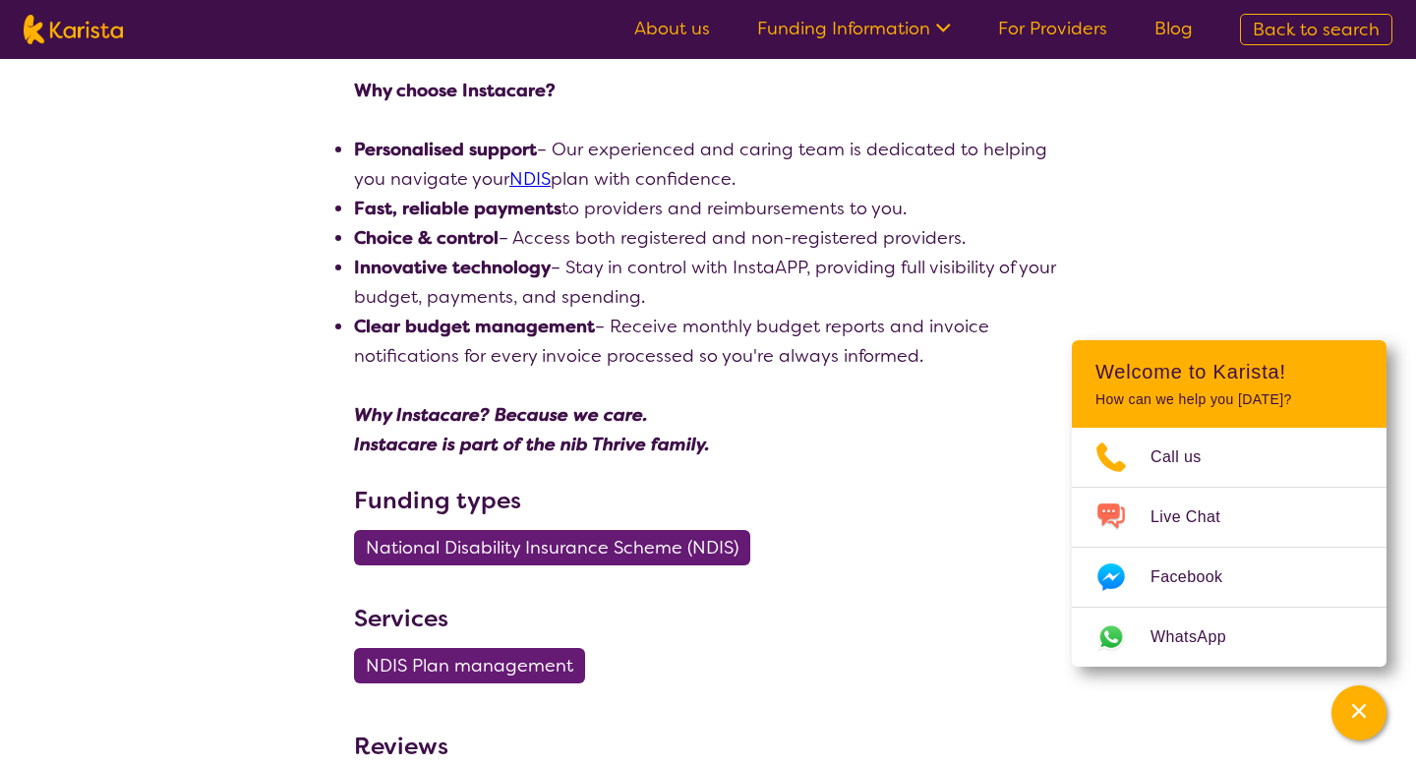
select select "by_score"
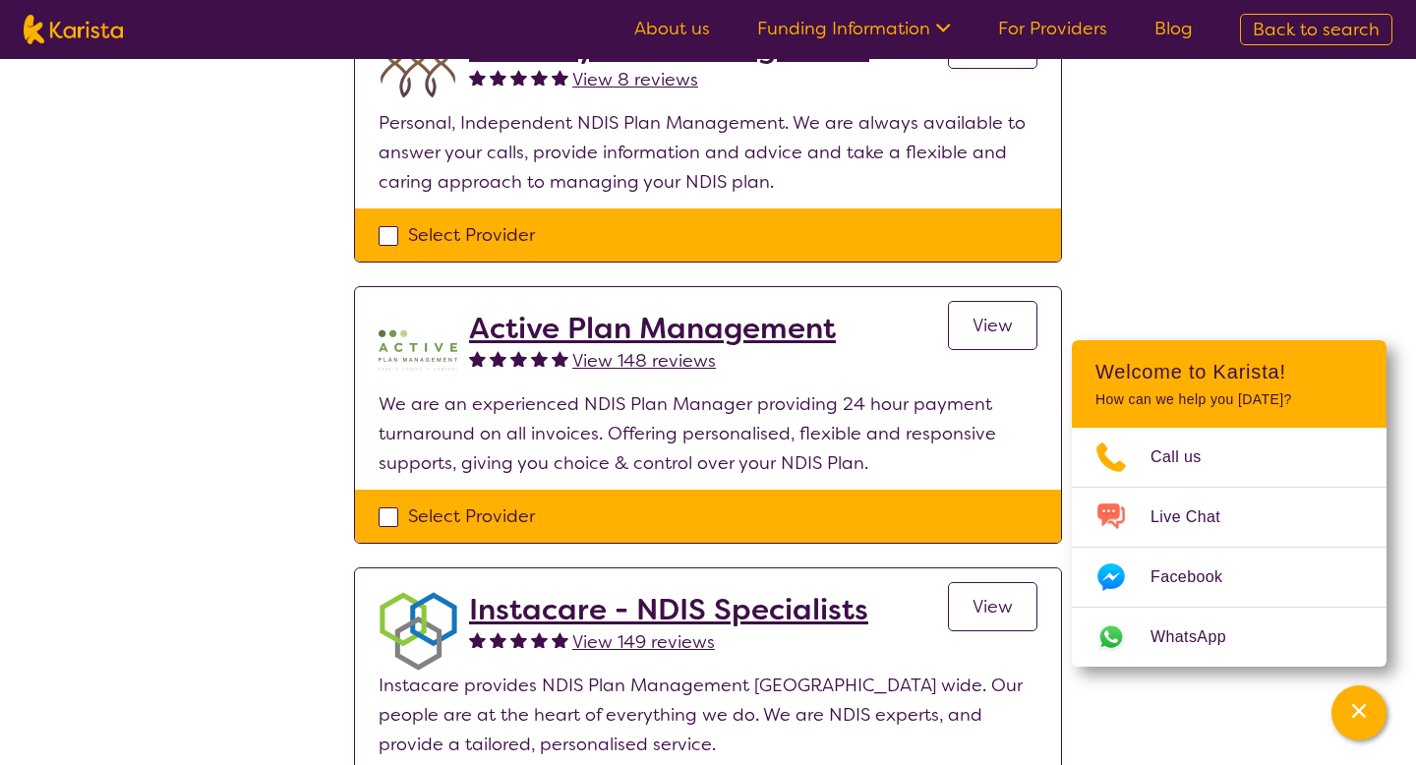
scroll to position [529, 0]
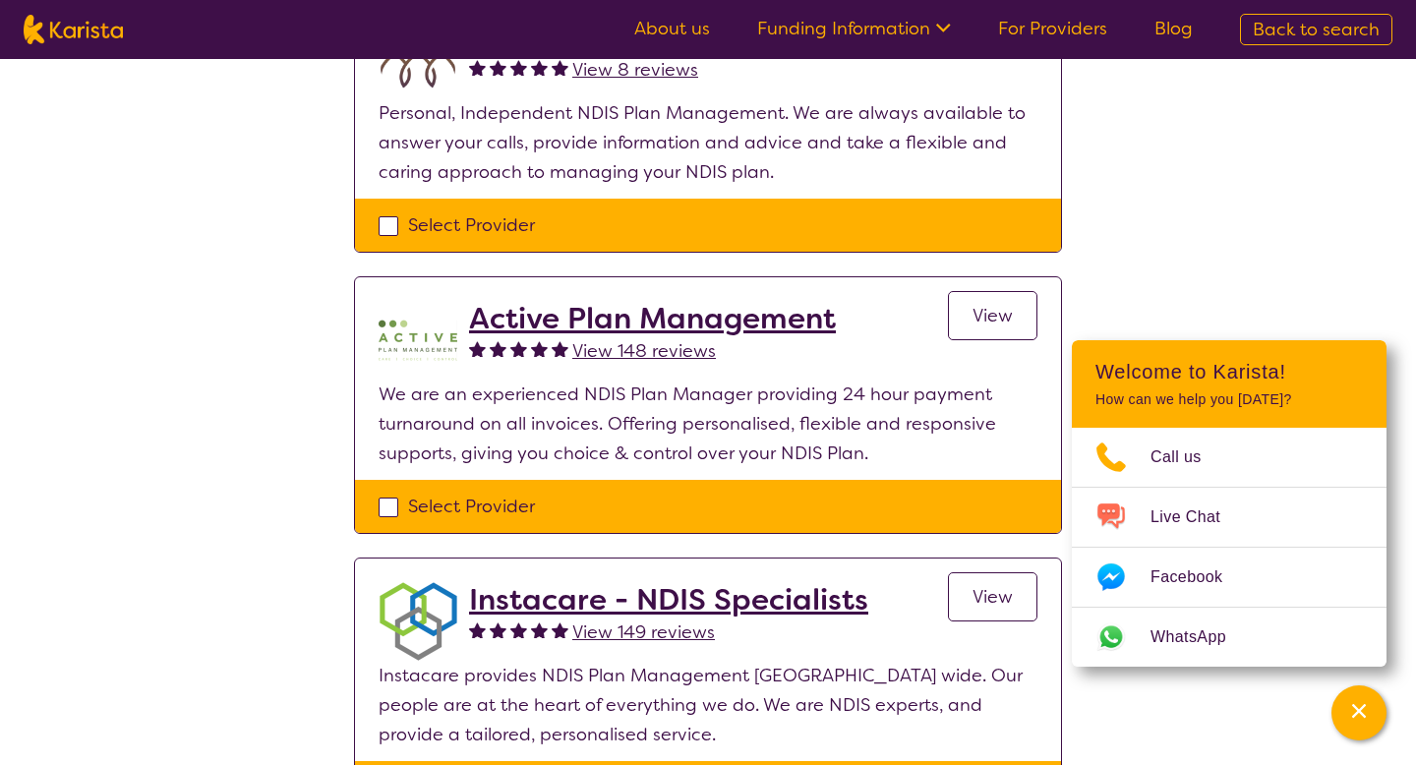
click at [553, 324] on h2 "Active Plan Management" at bounding box center [652, 318] width 367 height 35
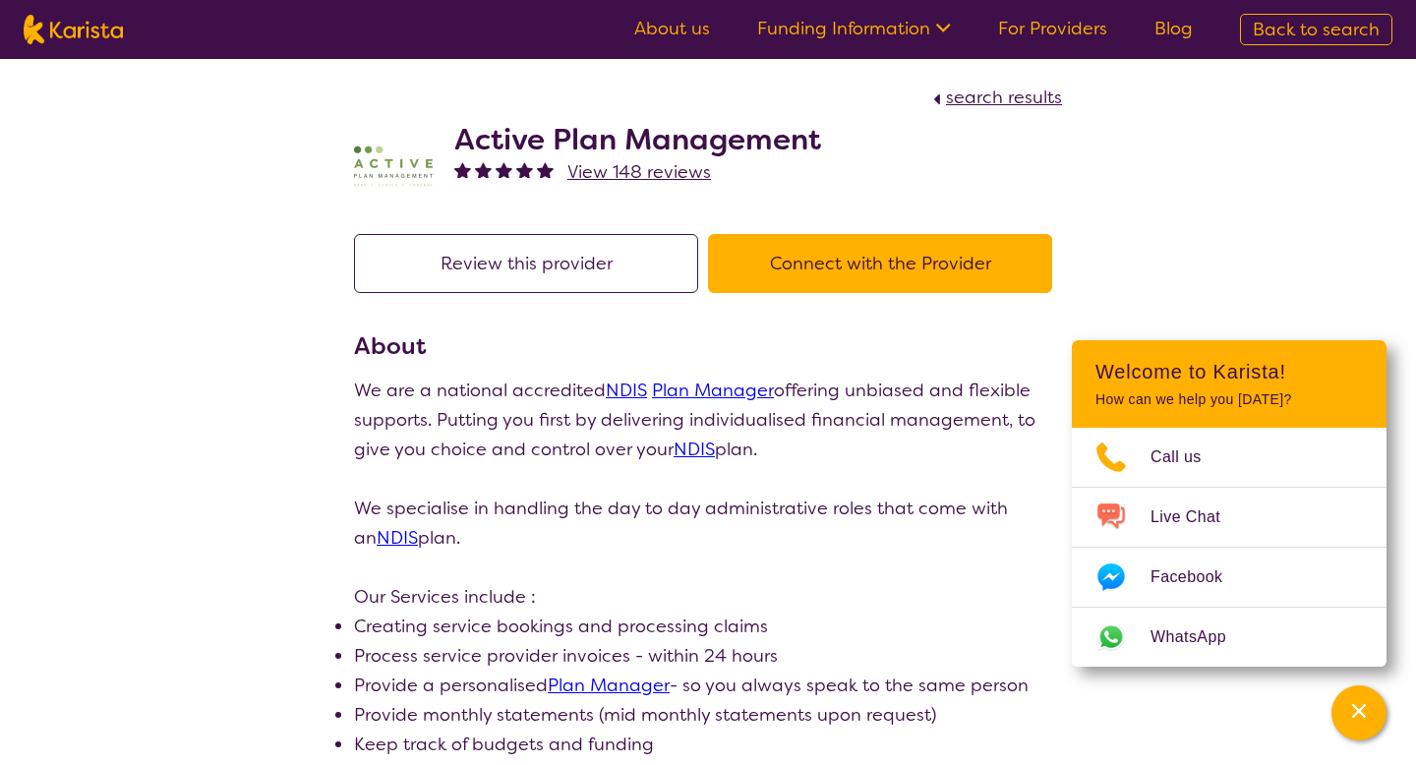
scroll to position [529, 0]
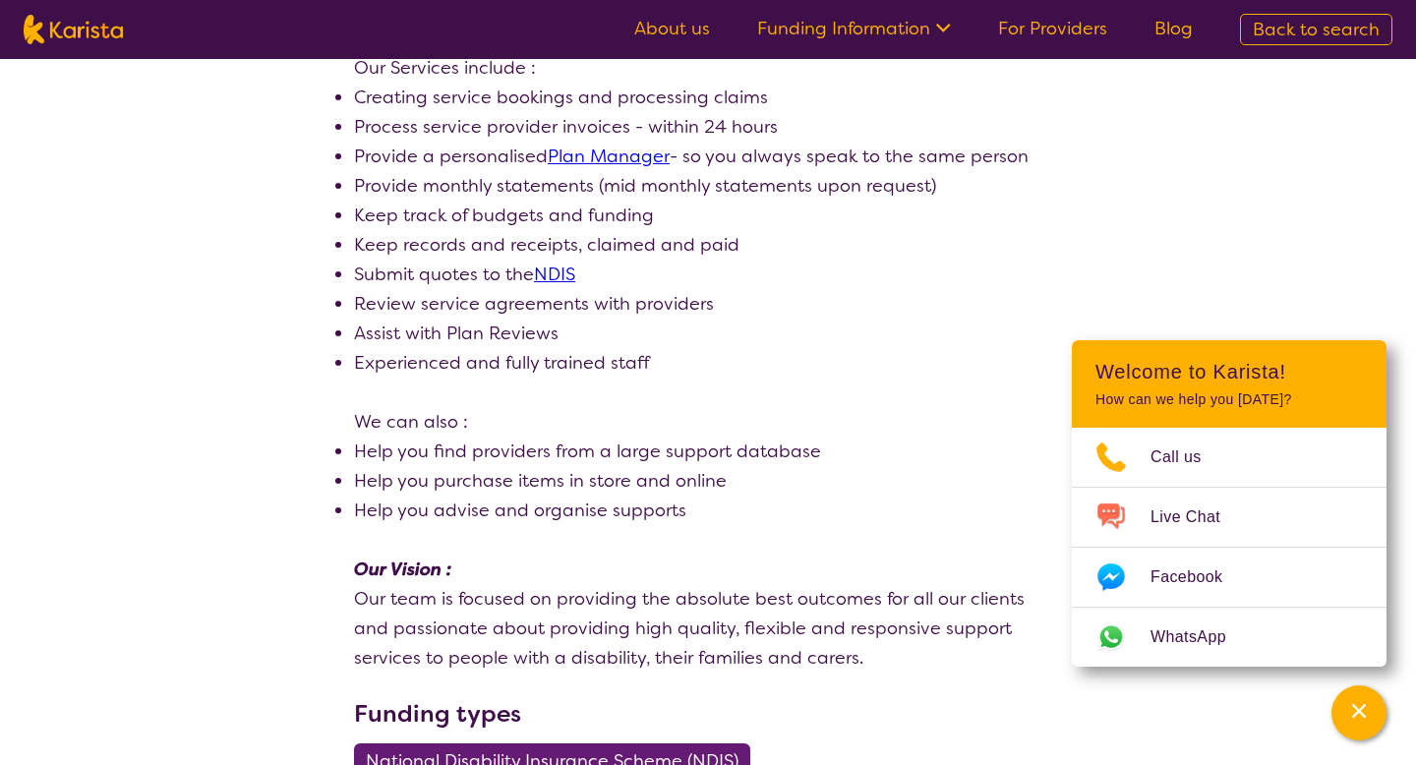
select select "by_score"
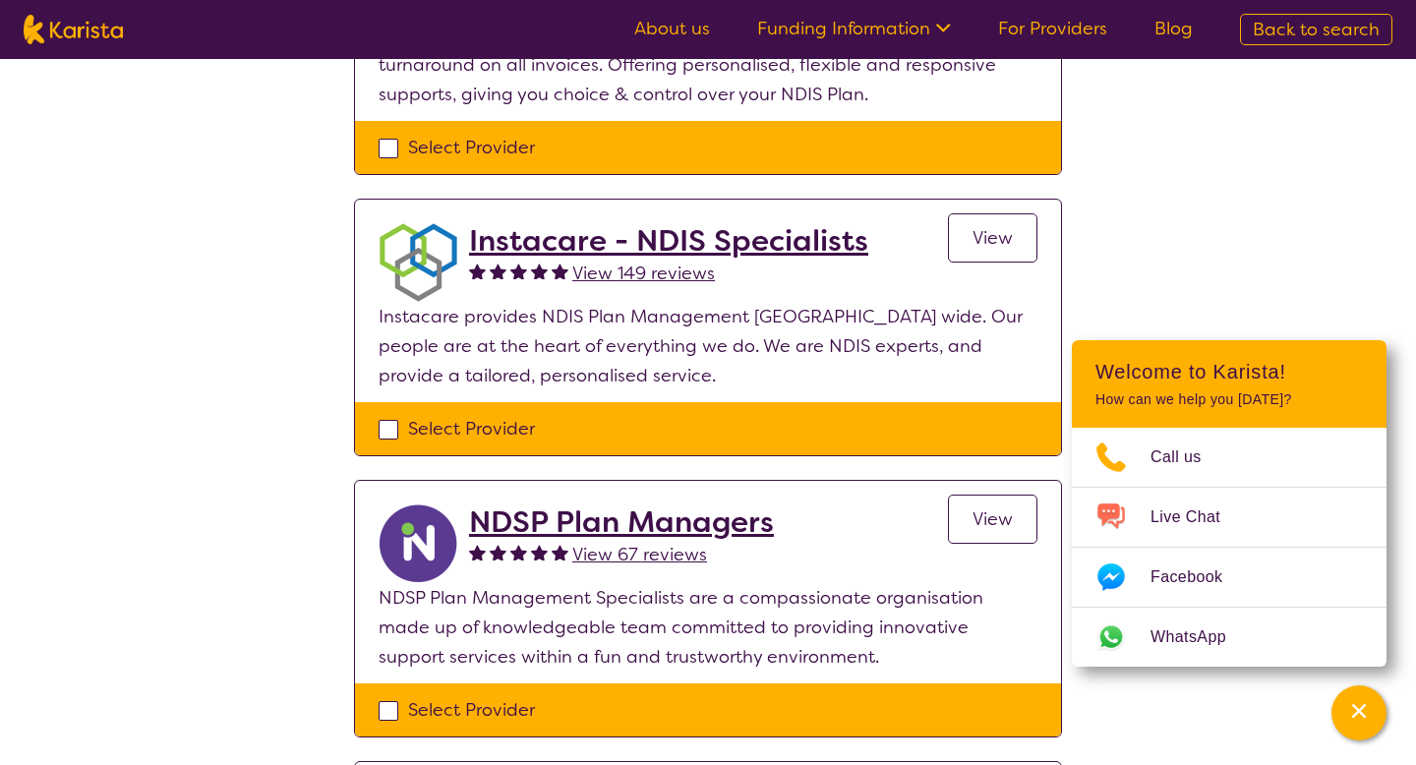
scroll to position [905, 0]
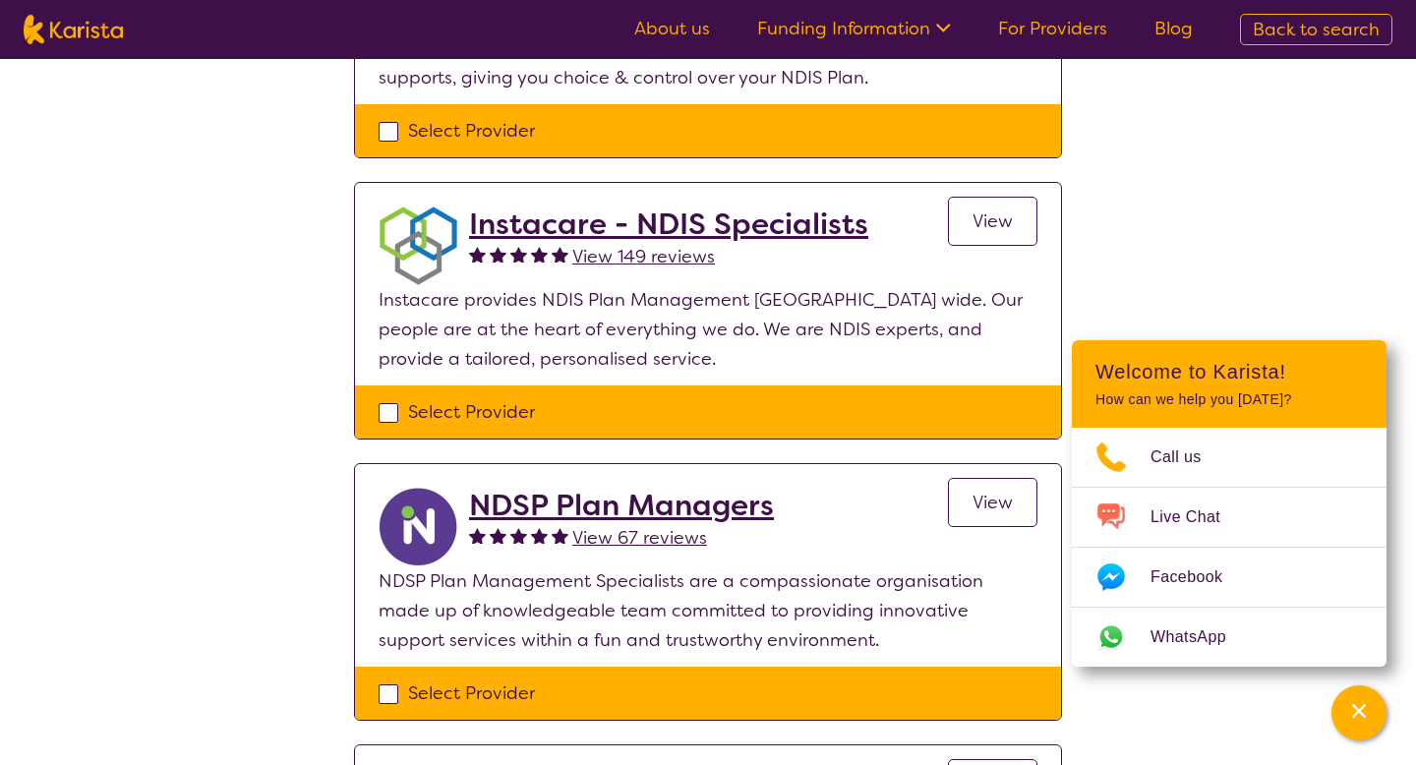
click at [565, 234] on h2 "Instacare - NDIS Specialists" at bounding box center [668, 224] width 399 height 35
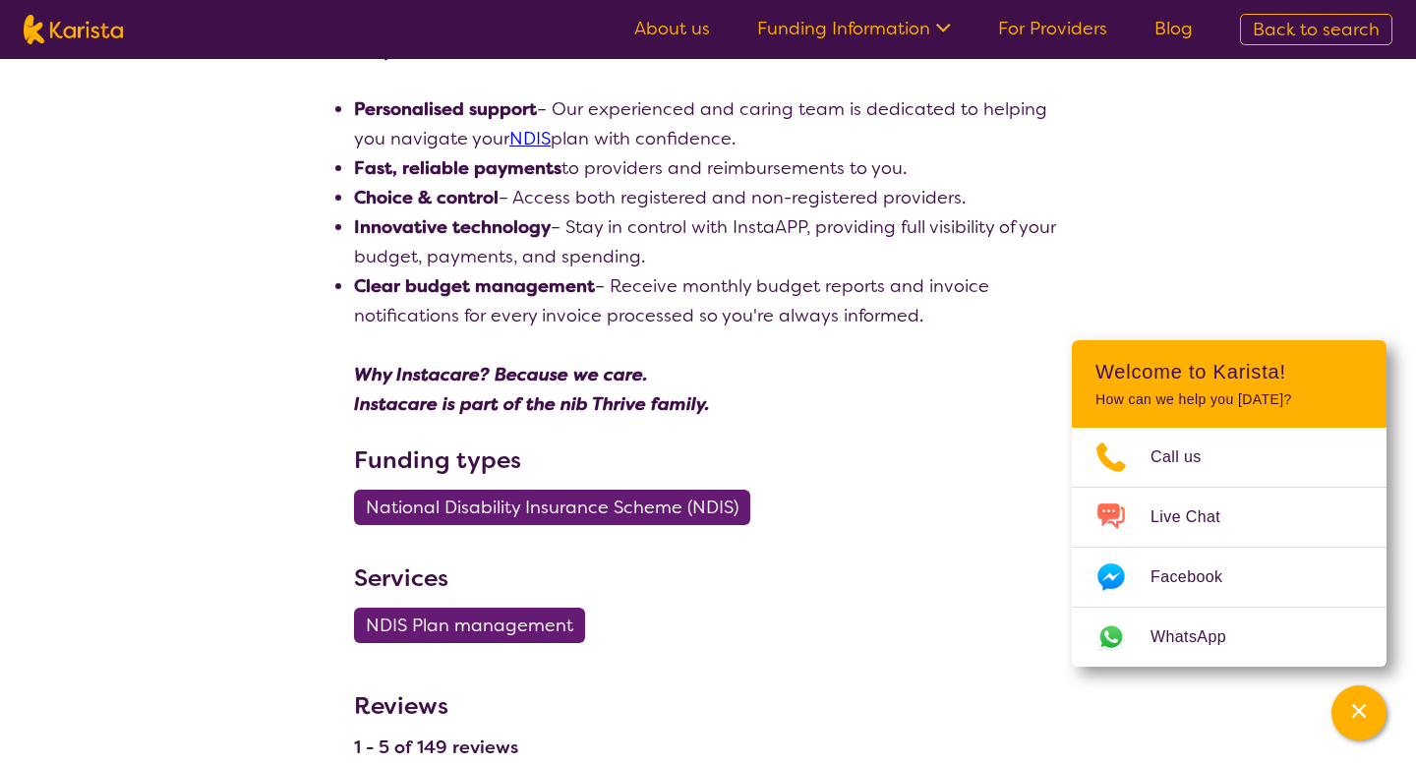
scroll to position [597, 0]
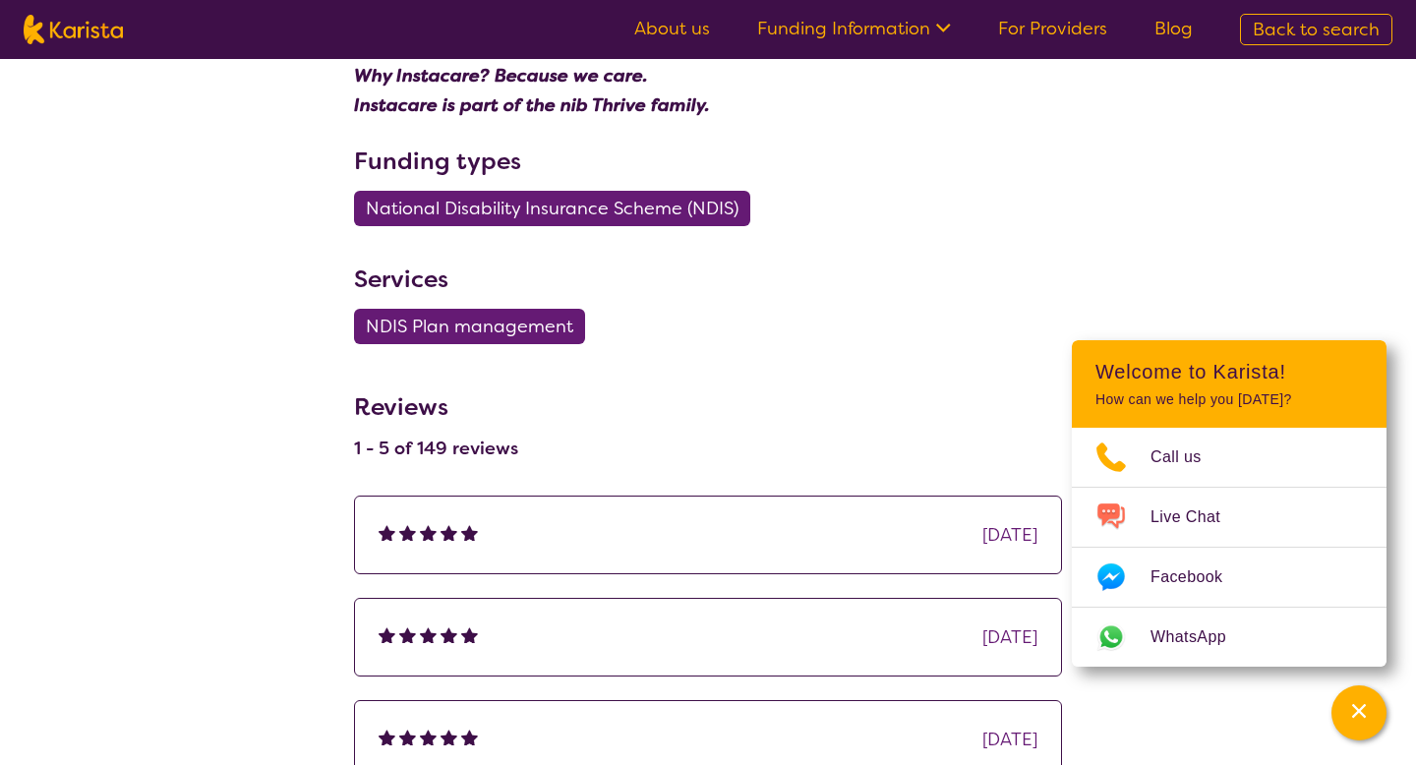
select select "by_score"
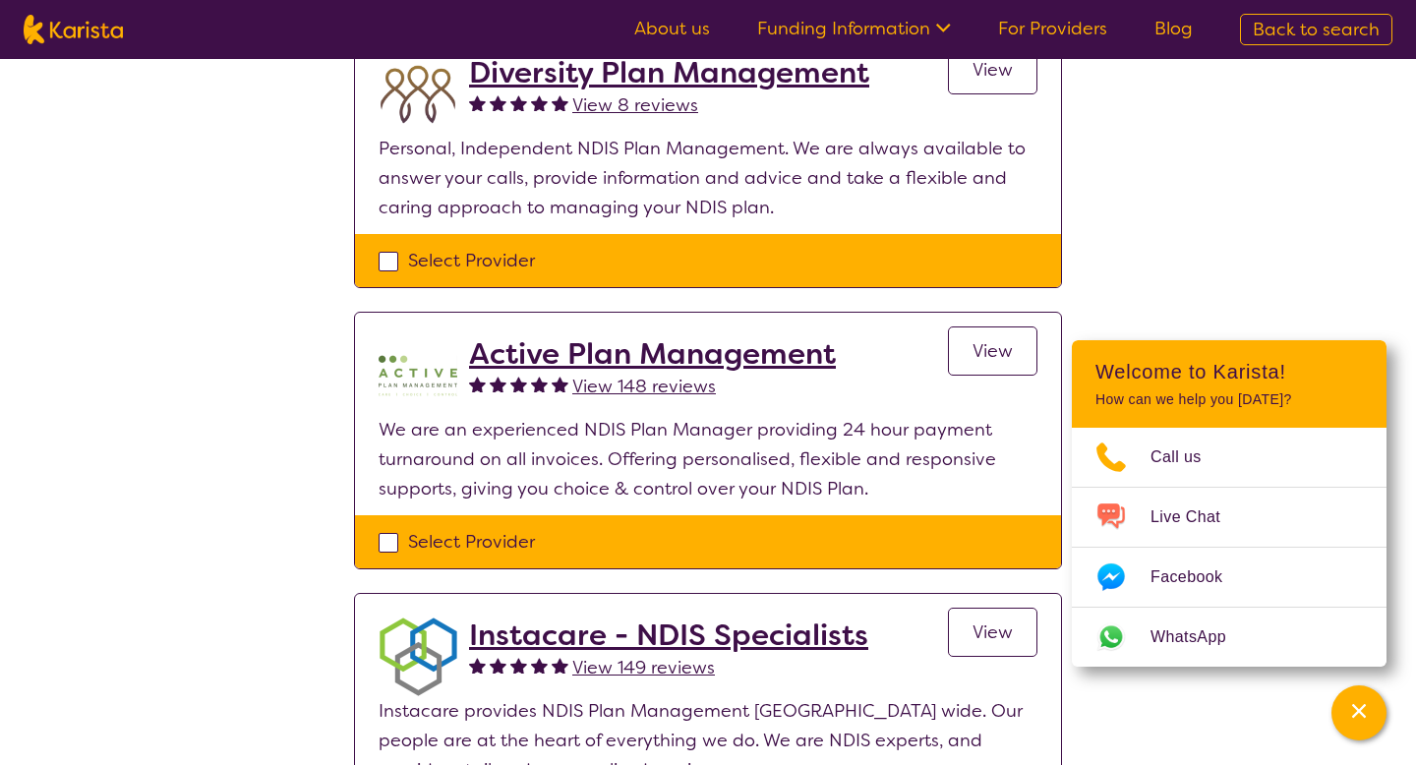
scroll to position [484, 0]
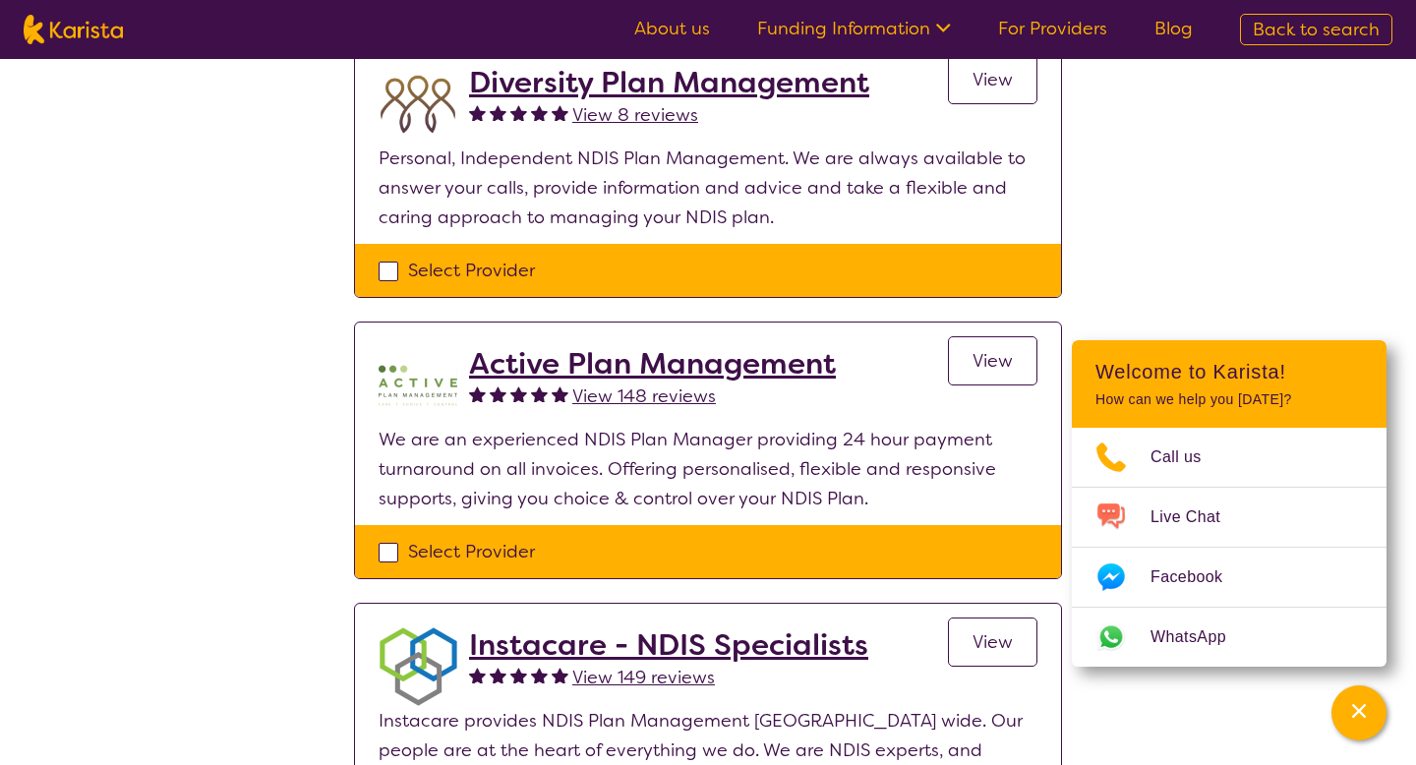
click at [550, 363] on h2 "Active Plan Management" at bounding box center [652, 363] width 367 height 35
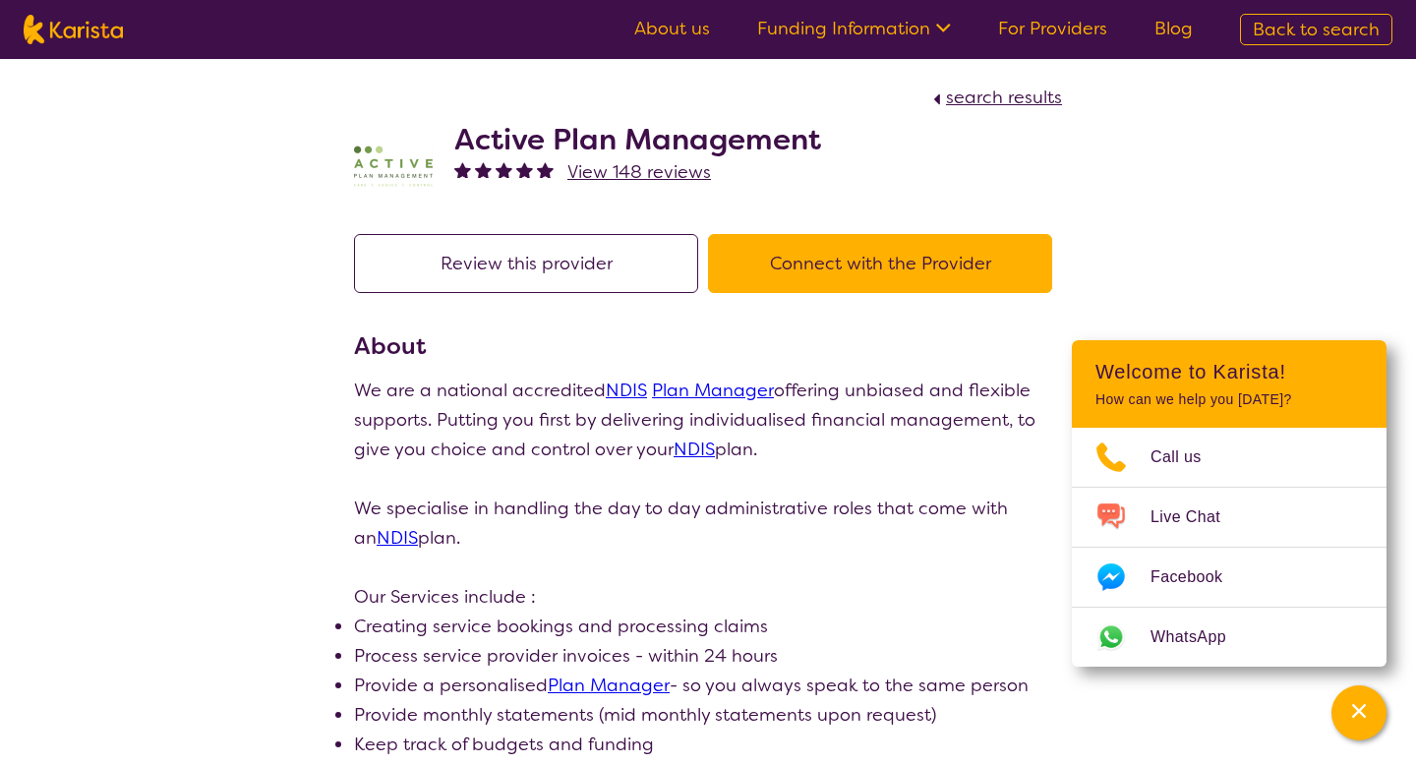
select select "by_score"
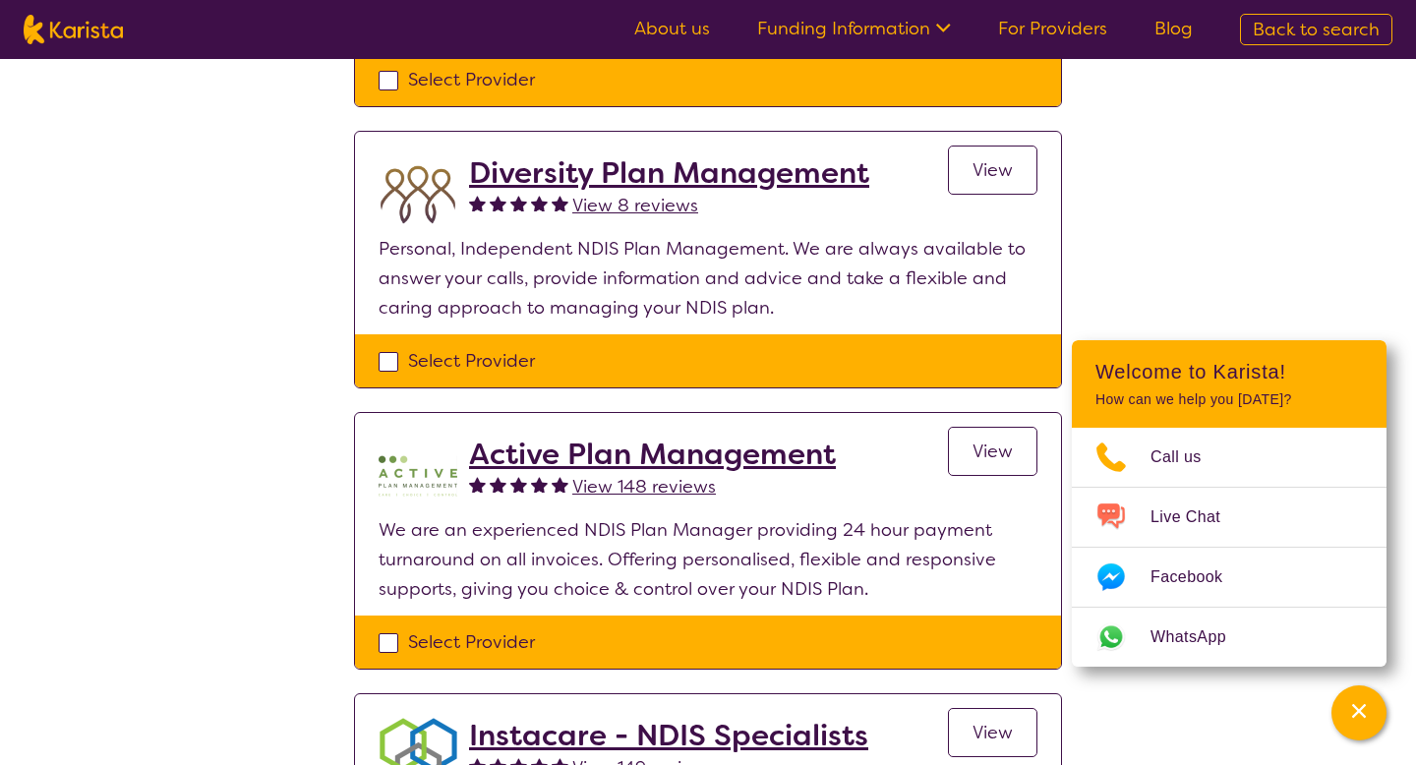
scroll to position [282, 0]
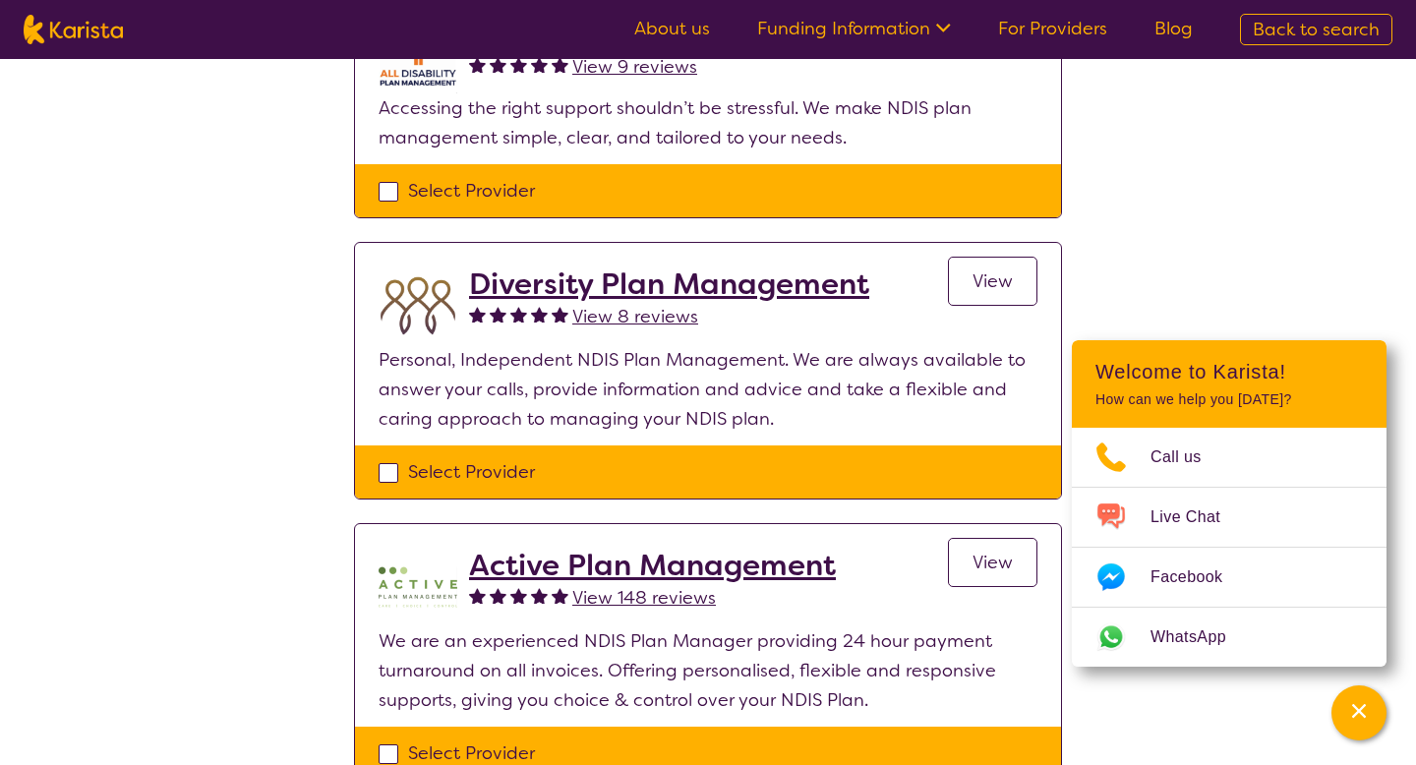
click at [563, 288] on h2 "Diversity Plan Management" at bounding box center [669, 284] width 400 height 35
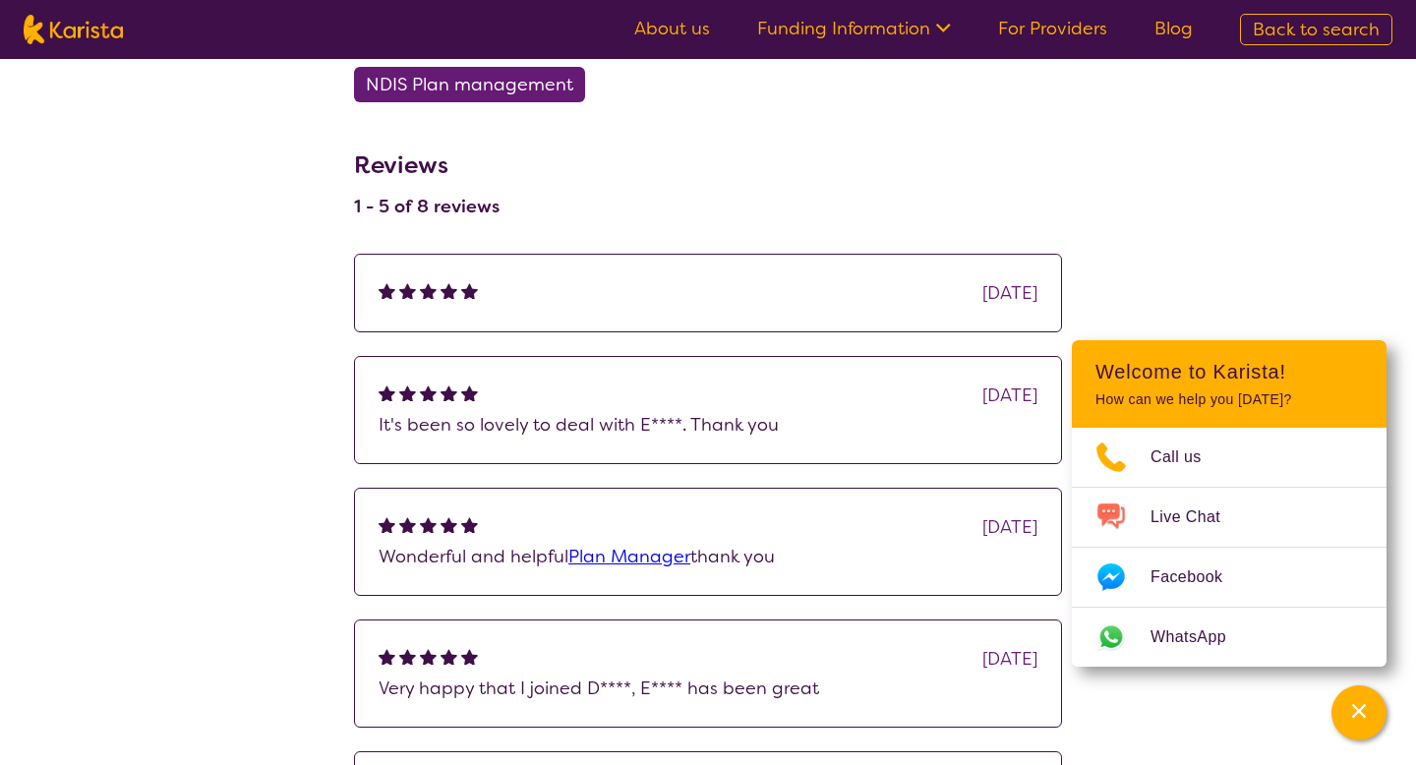
scroll to position [1252, 0]
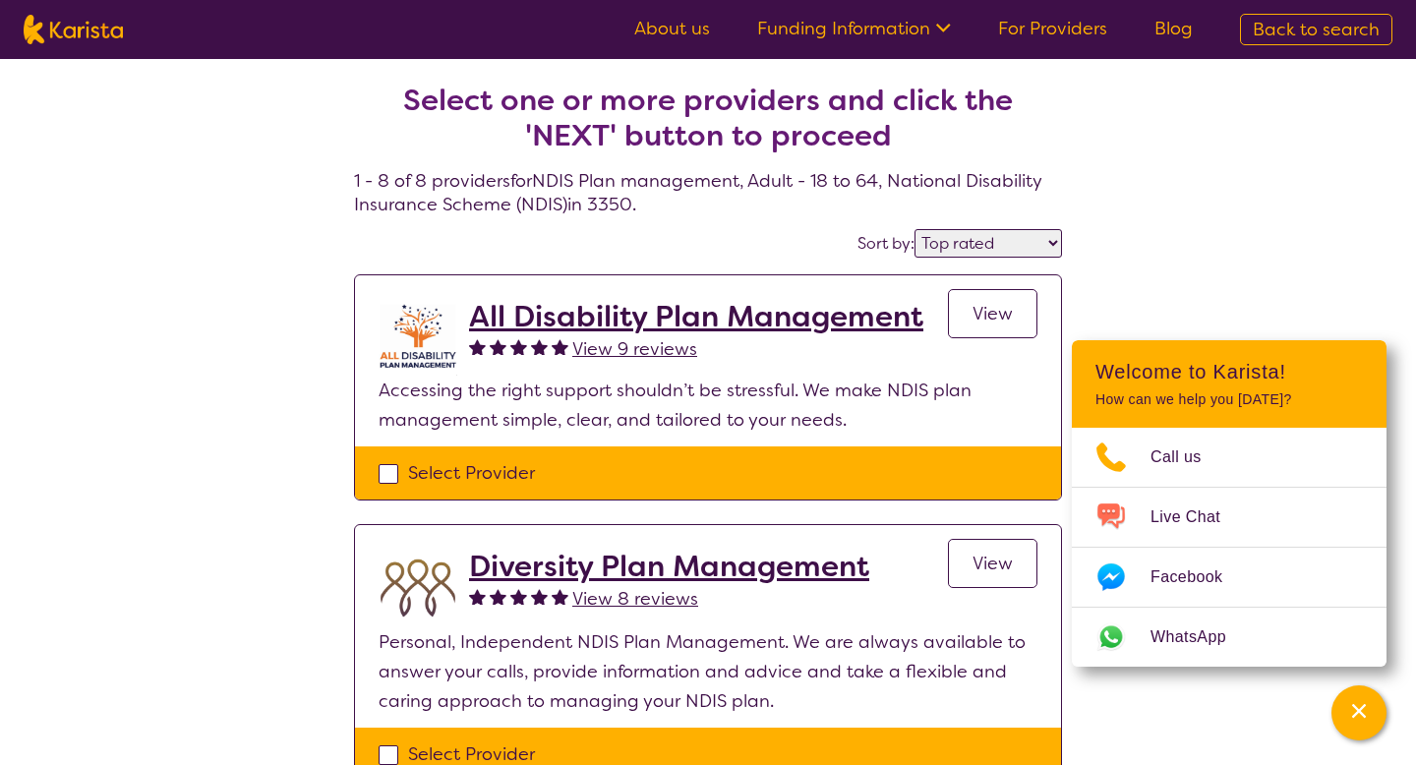
click at [1004, 252] on select "Highly reviewed Top rated" at bounding box center [989, 243] width 148 height 29
select select "highly_reviewed"
click at [917, 229] on select "Highly reviewed Top rated" at bounding box center [989, 243] width 148 height 29
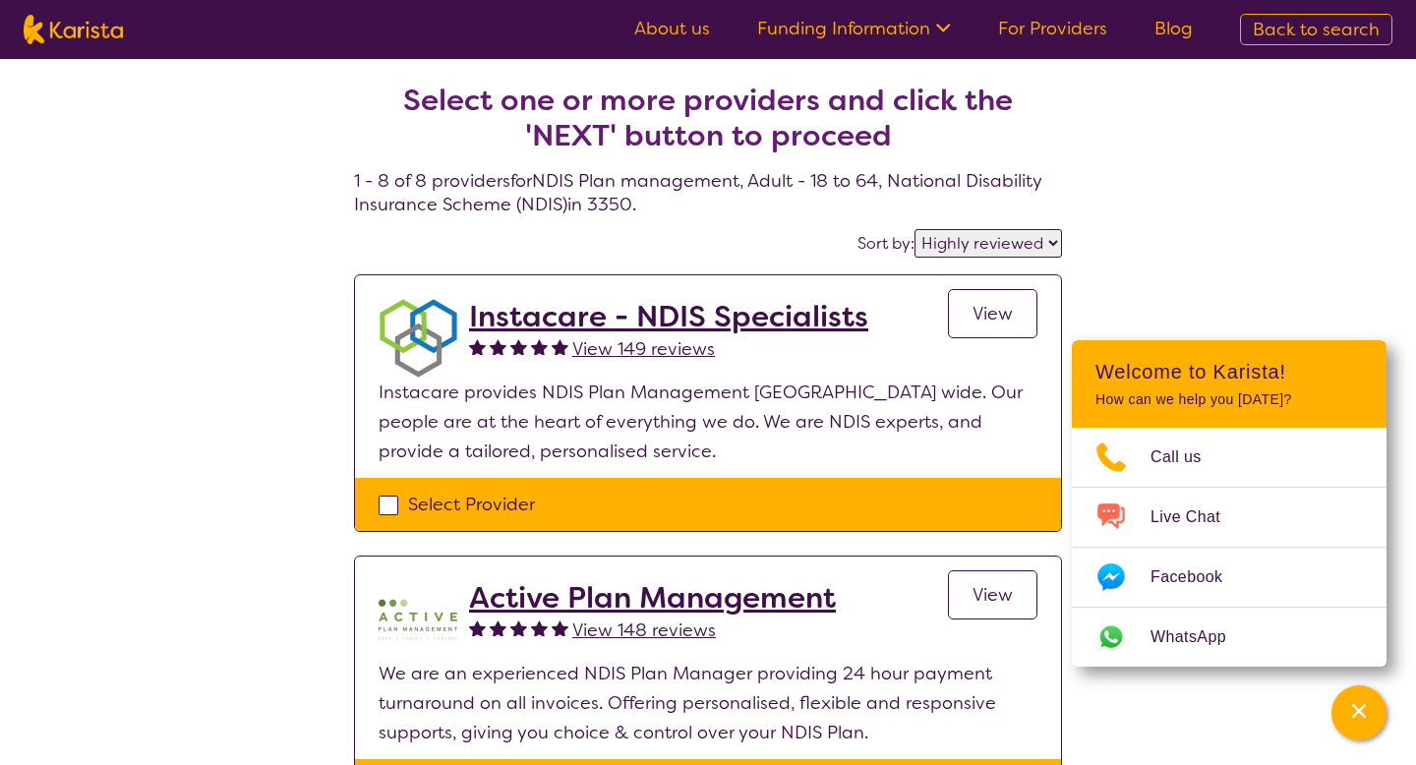
click at [613, 208] on h4 "Select one or more providers and click the 'NEXT' button to proceed 1 - 8 of 8 …" at bounding box center [708, 125] width 708 height 181
click at [528, 325] on h2 "Instacare - NDIS Specialists" at bounding box center [668, 316] width 399 height 35
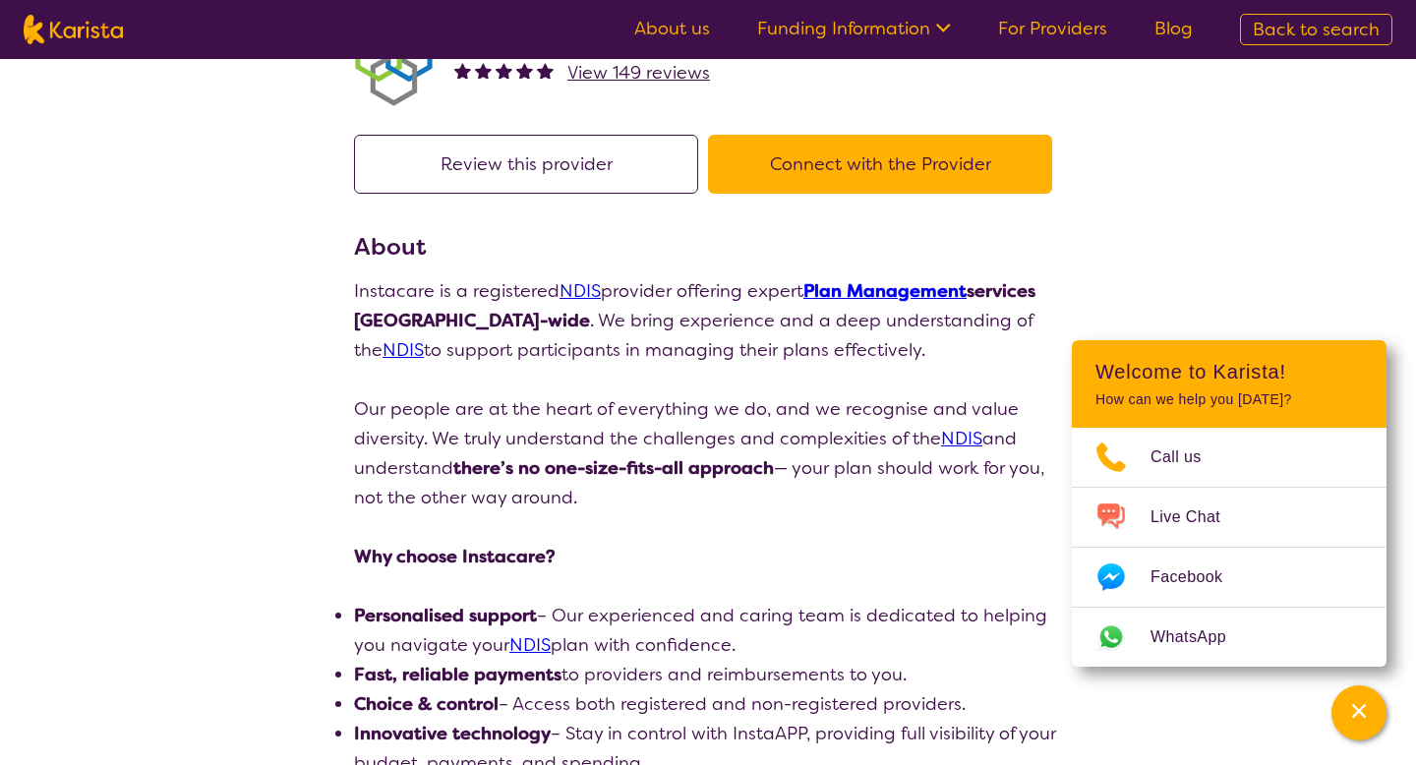
scroll to position [79, 0]
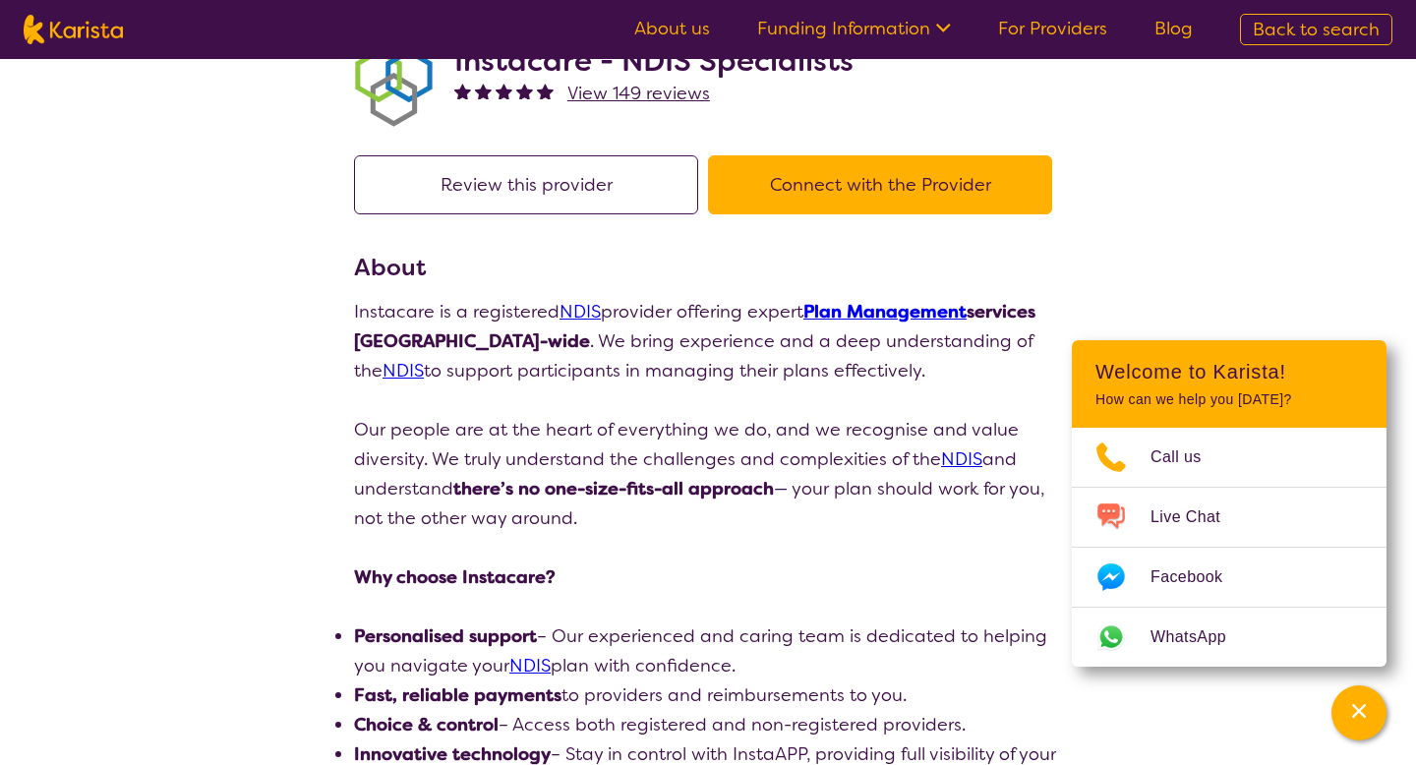
click at [857, 203] on button "Connect with the Provider" at bounding box center [880, 184] width 344 height 59
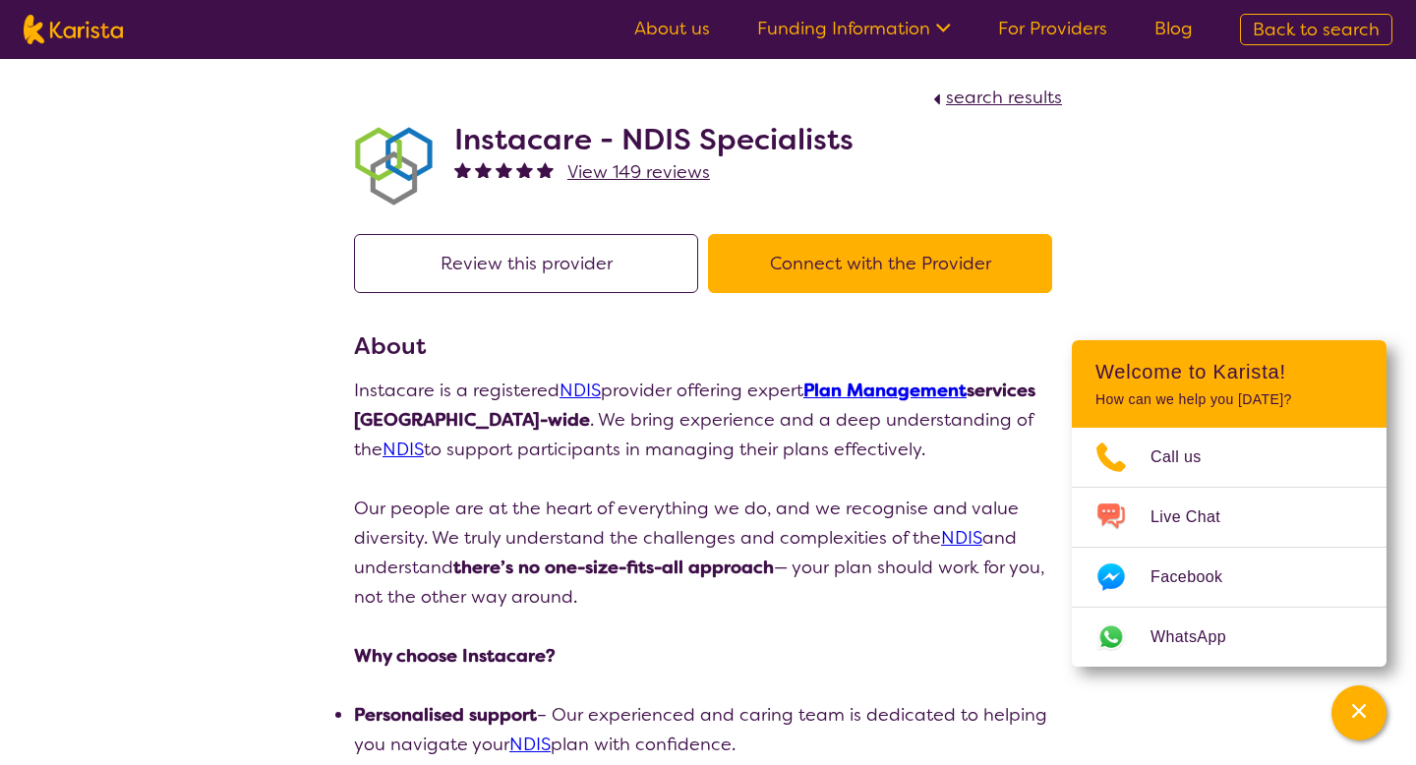
scroll to position [79, 0]
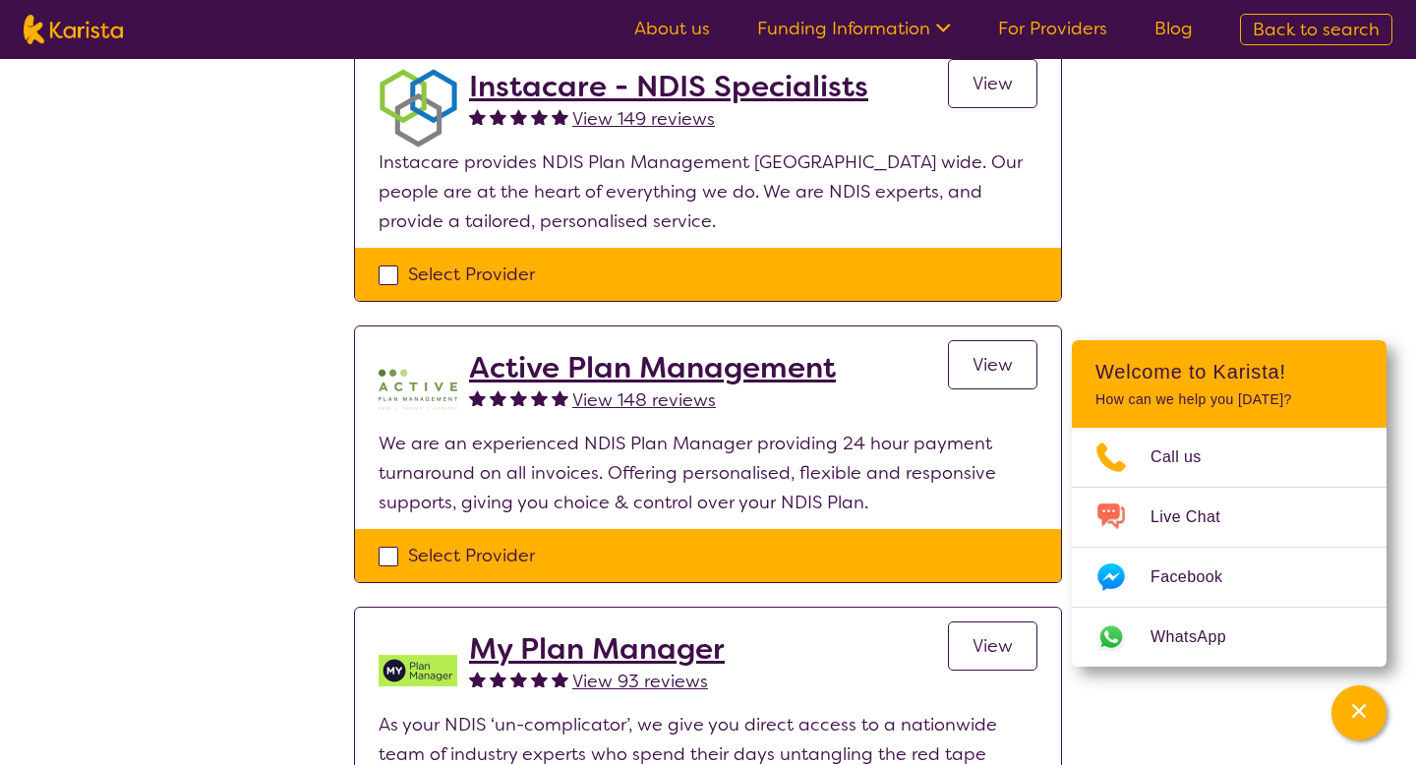
scroll to position [283, 0]
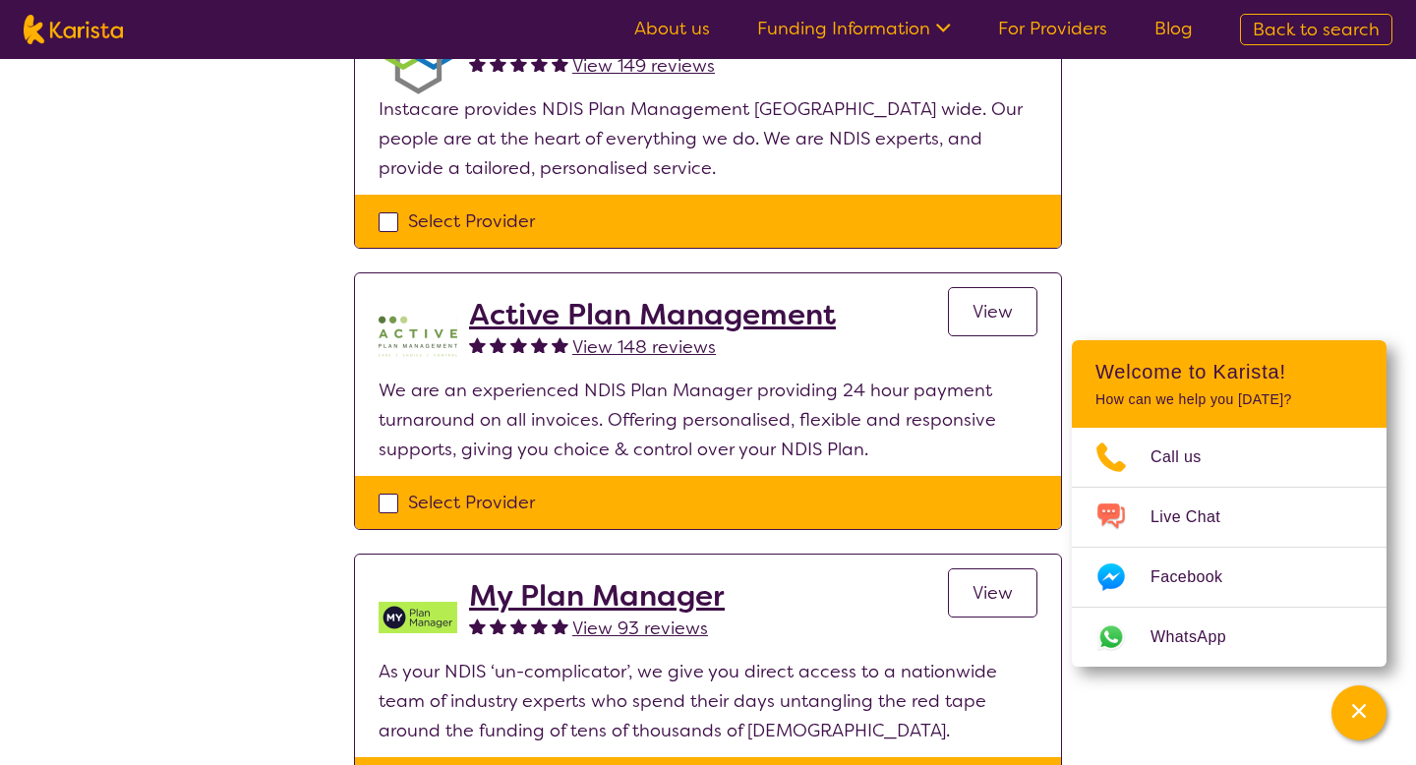
click at [545, 326] on h2 "Active Plan Management" at bounding box center [652, 314] width 367 height 35
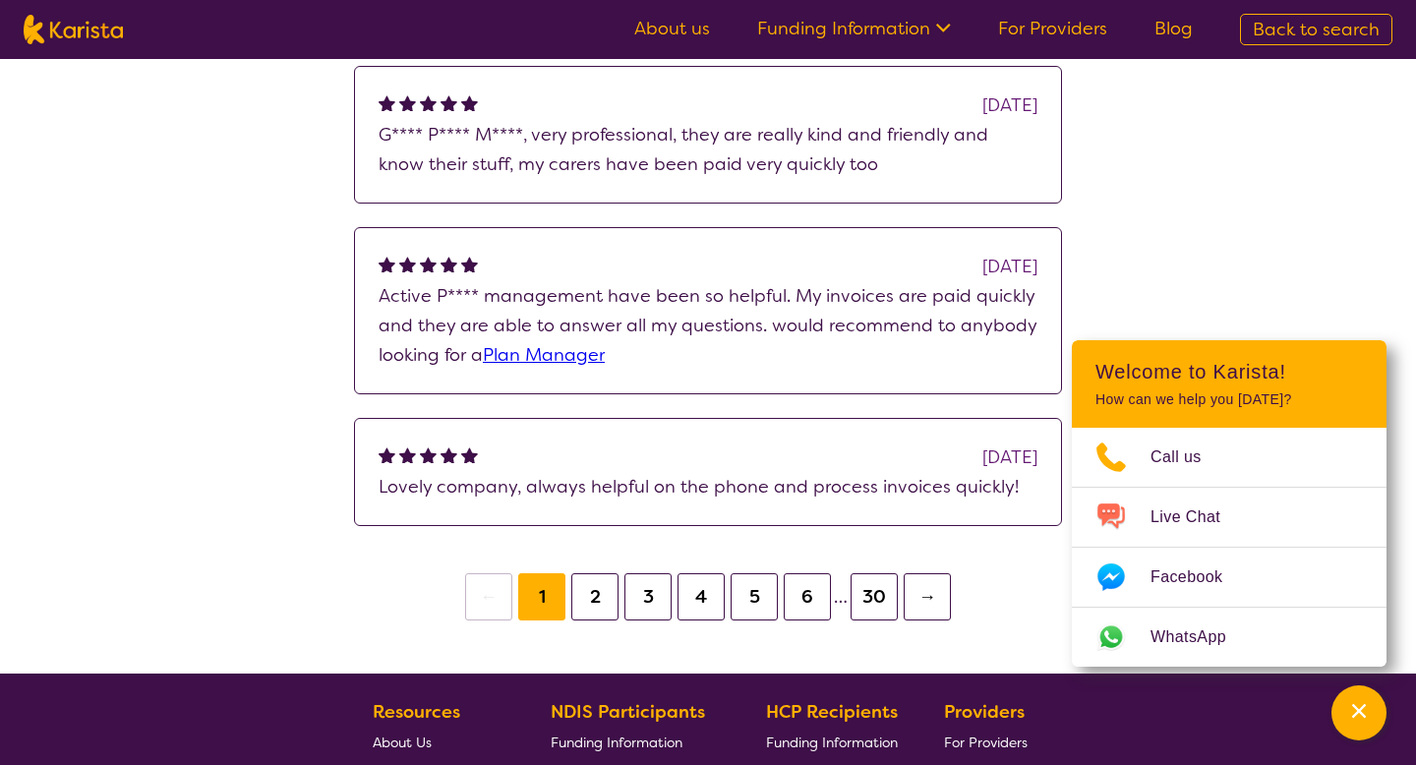
scroll to position [1749, 0]
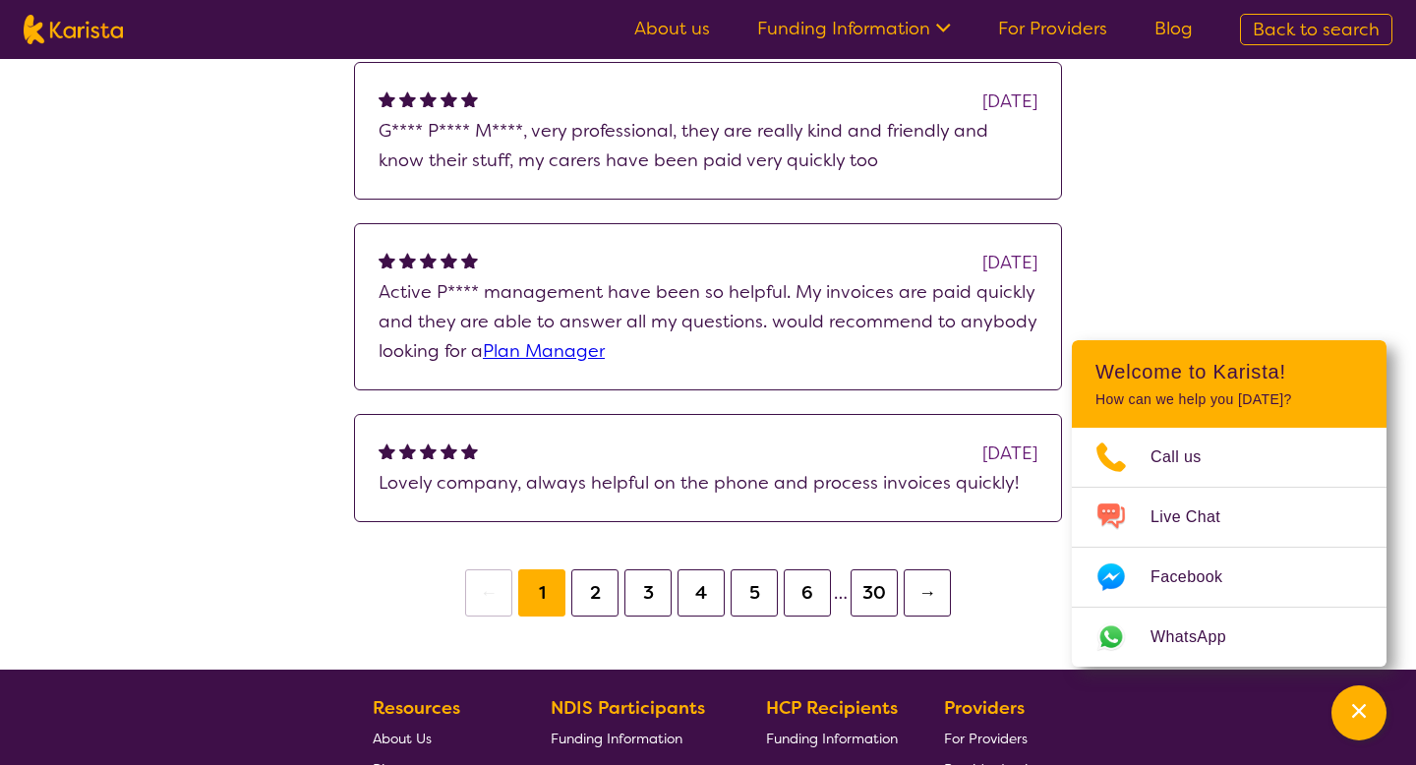
click at [592, 603] on button "2" at bounding box center [594, 592] width 47 height 47
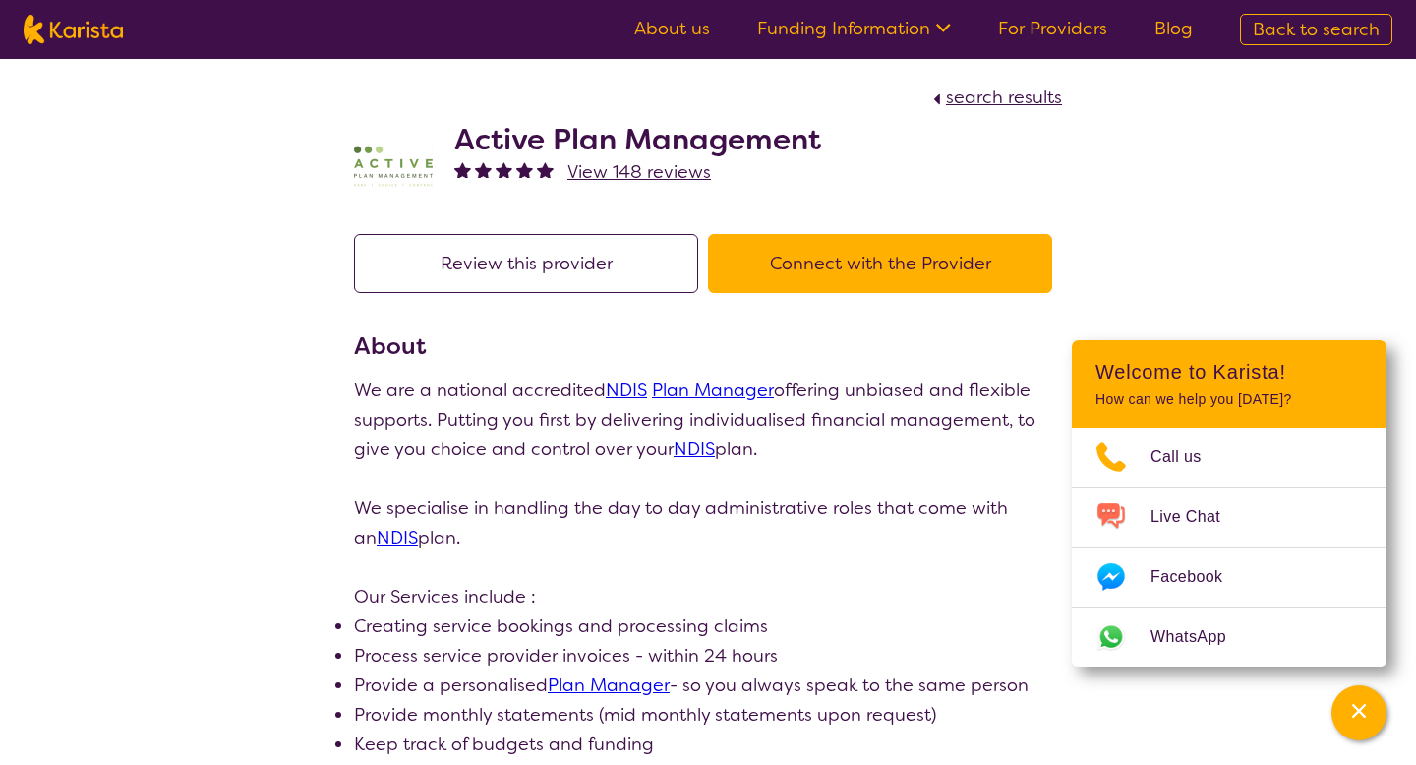
click at [850, 279] on button "Connect with the Provider" at bounding box center [880, 263] width 344 height 59
